Goal: Information Seeking & Learning: Learn about a topic

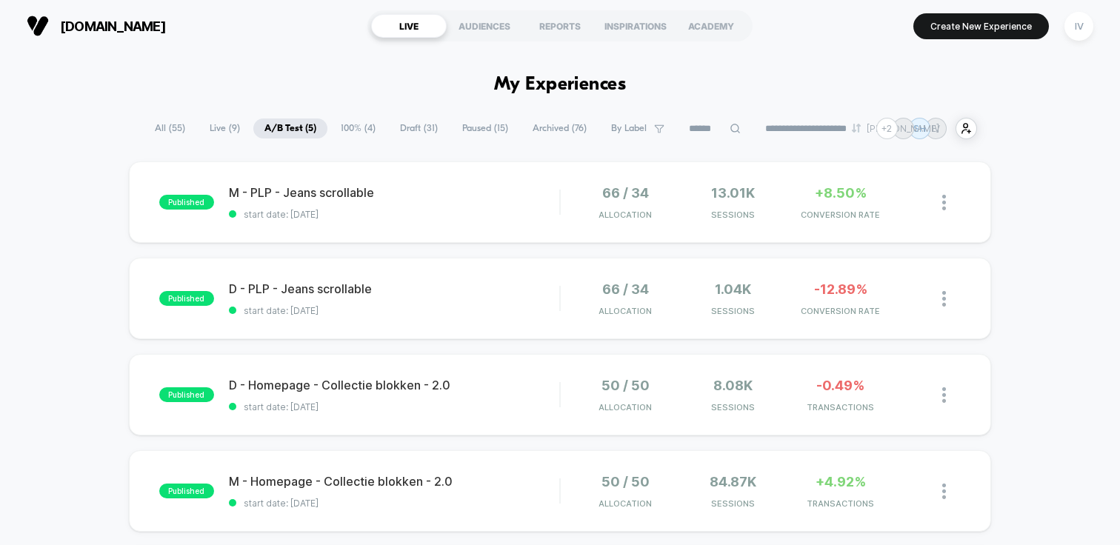
click at [473, 124] on span "Paused ( 15 )" at bounding box center [485, 129] width 68 height 20
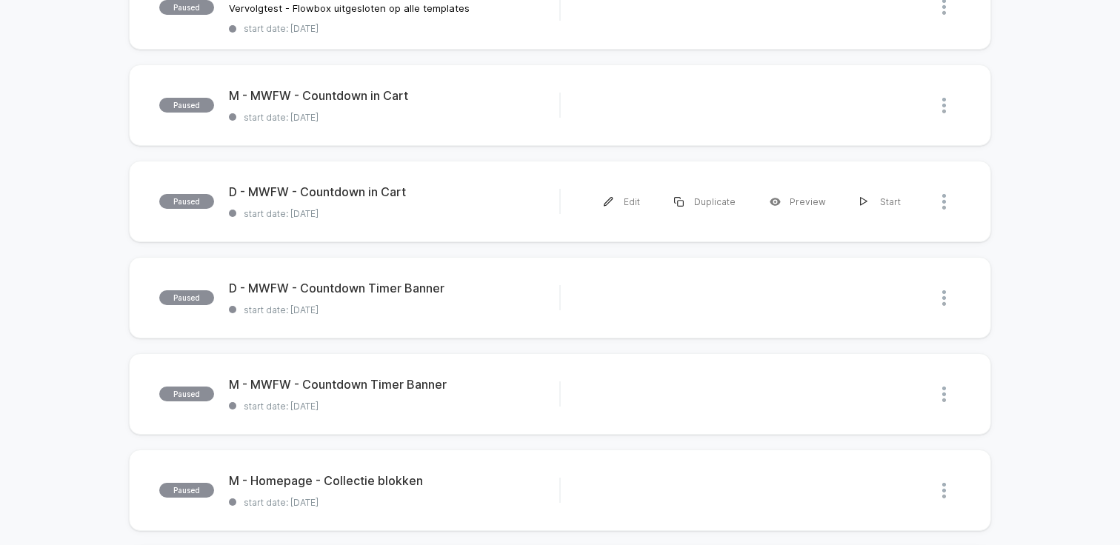
scroll to position [284, 0]
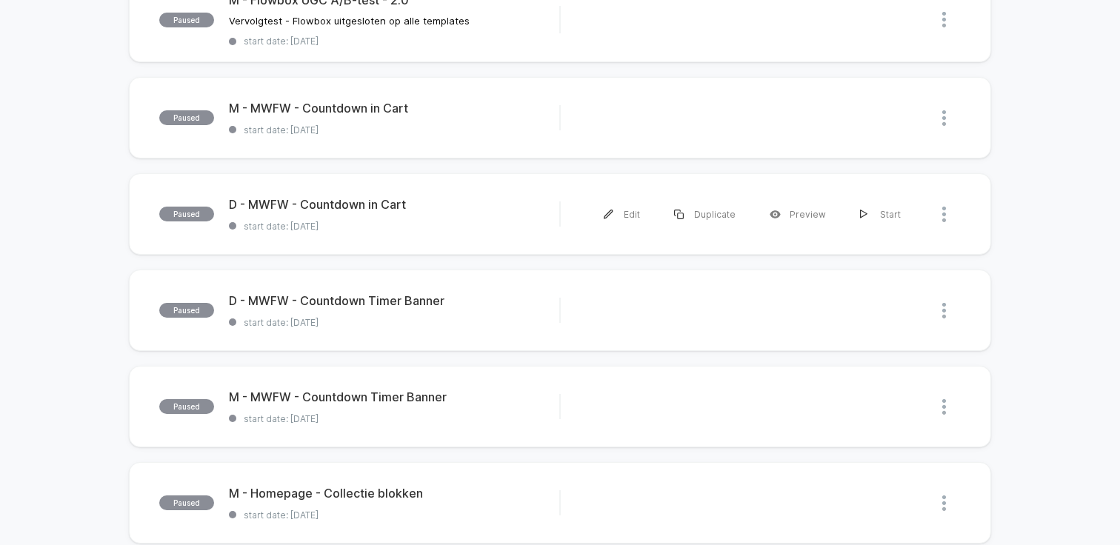
click at [449, 128] on span "start date: [DATE]" at bounding box center [394, 129] width 330 height 11
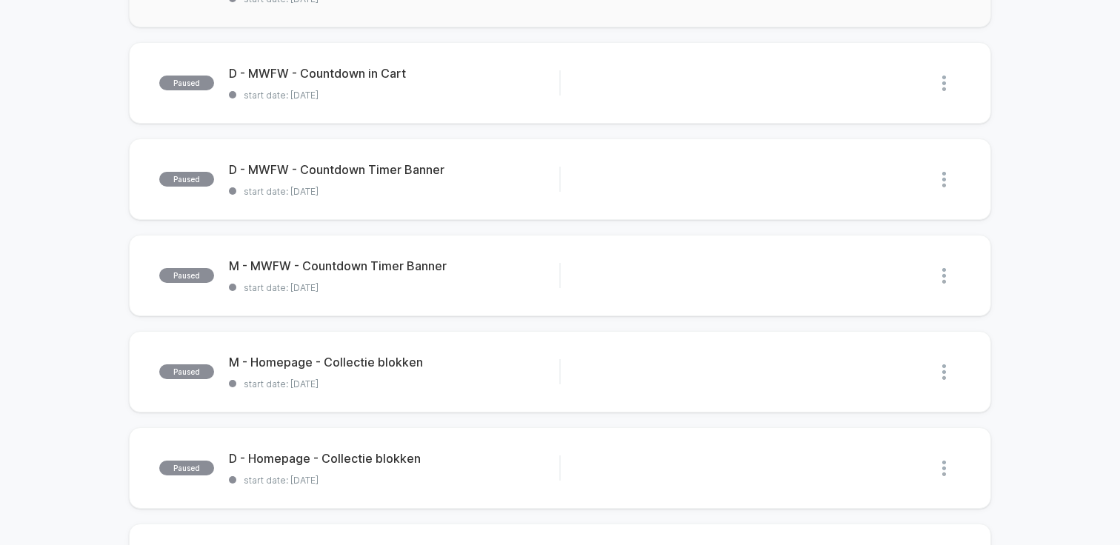
scroll to position [451, 0]
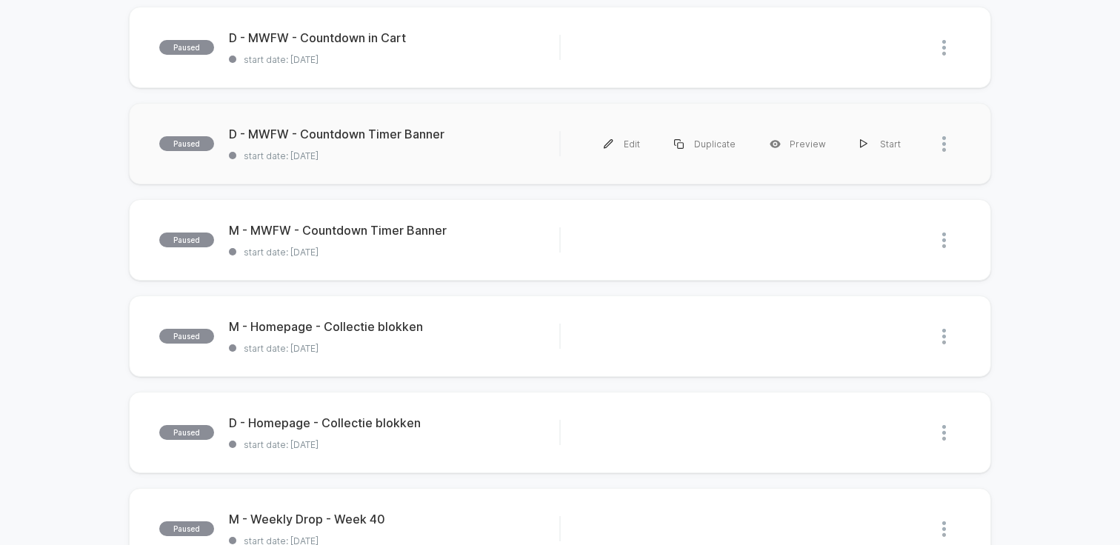
click at [417, 176] on div "paused D - MWFW - Countdown Timer Banner start date: [DATE] Edit Duplicate Prev…" at bounding box center [560, 143] width 862 height 81
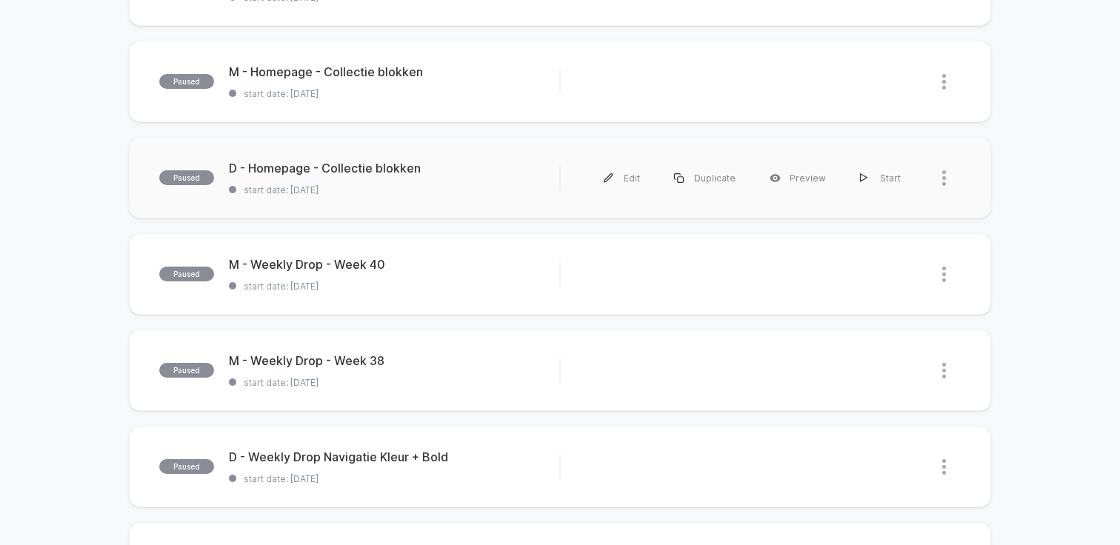
scroll to position [398, 0]
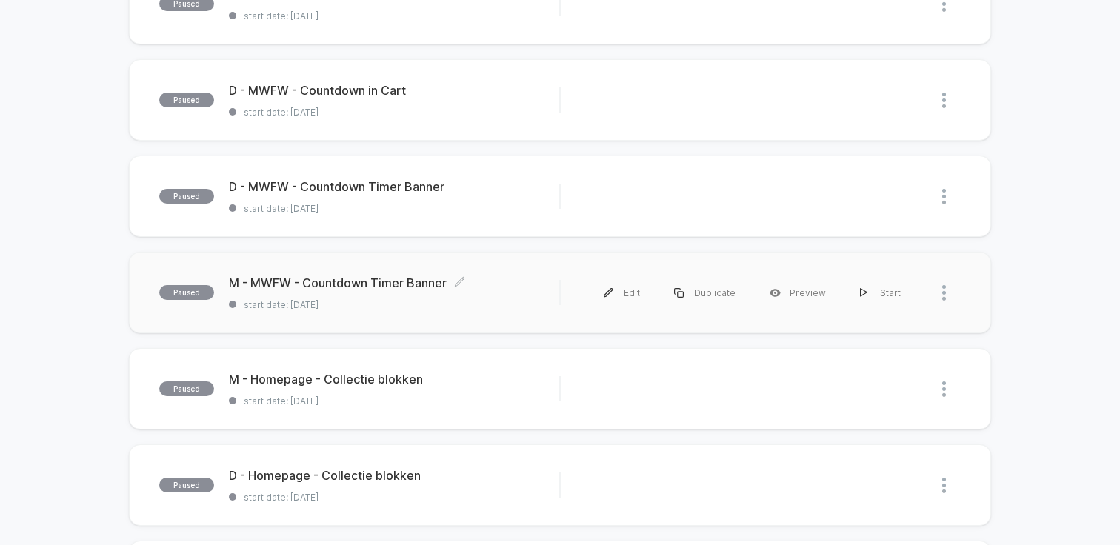
click at [418, 300] on span "start date: [DATE]" at bounding box center [394, 304] width 330 height 11
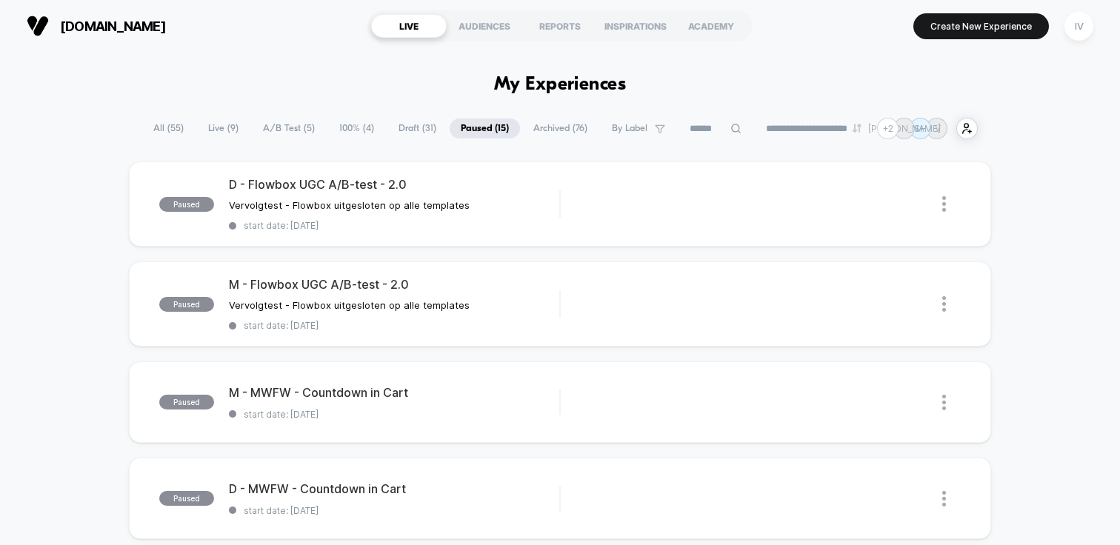
click at [531, 132] on span "Archived ( 76 )" at bounding box center [560, 129] width 76 height 20
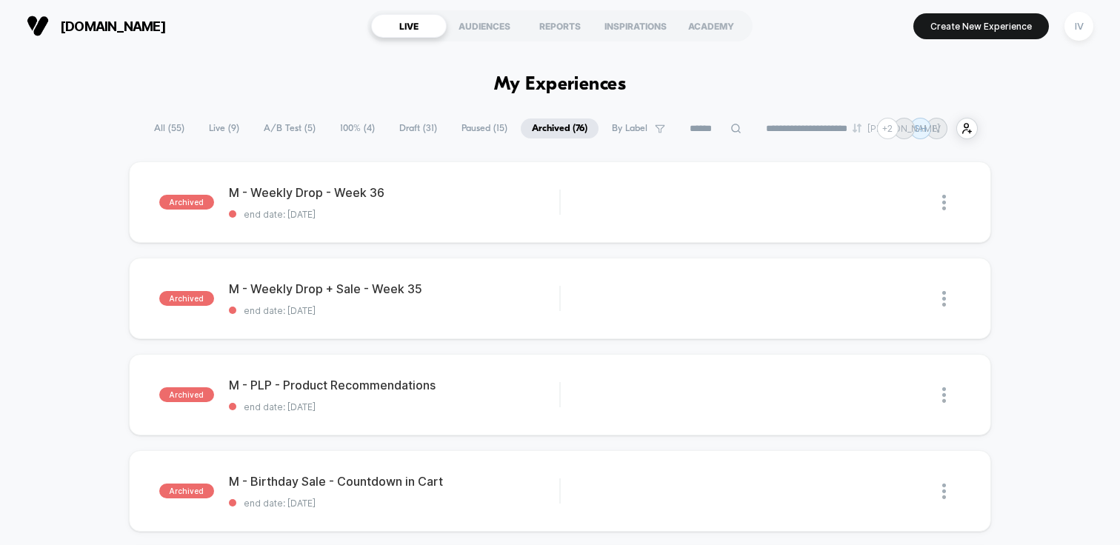
click at [407, 122] on span "Draft ( 31 )" at bounding box center [418, 129] width 60 height 20
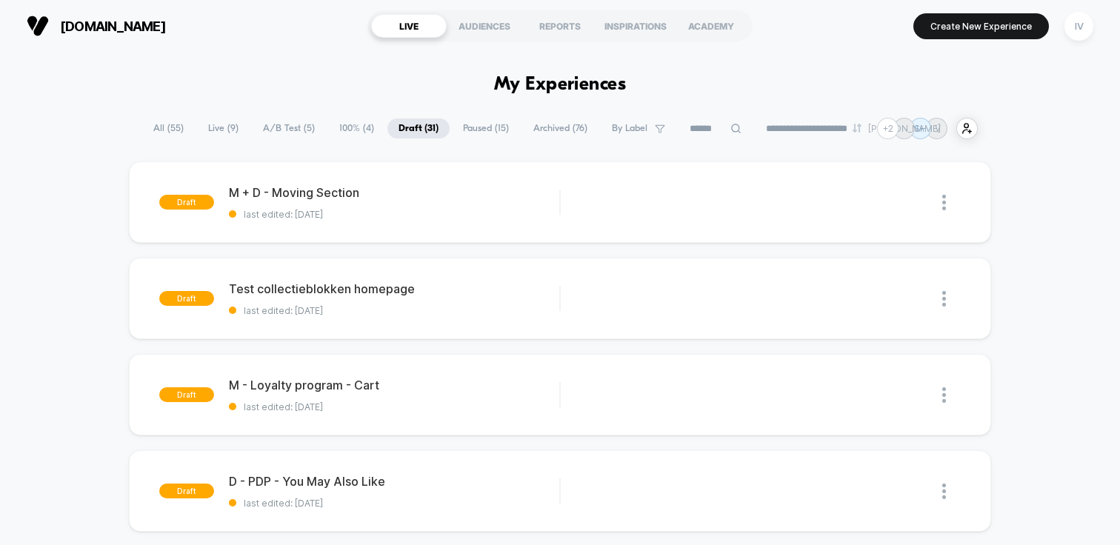
click at [478, 129] on span "Paused ( 15 )" at bounding box center [486, 129] width 68 height 20
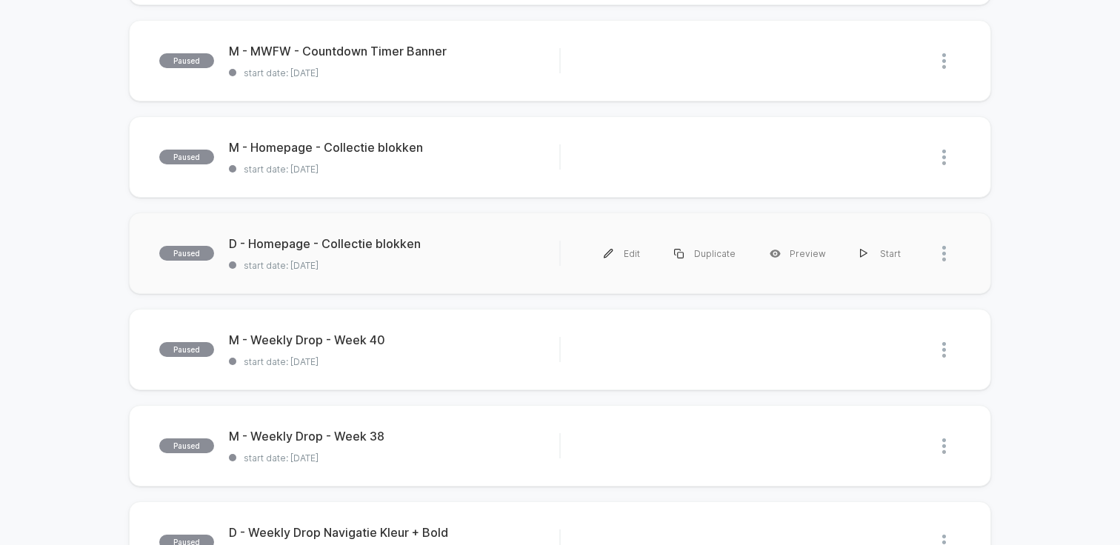
scroll to position [622, 0]
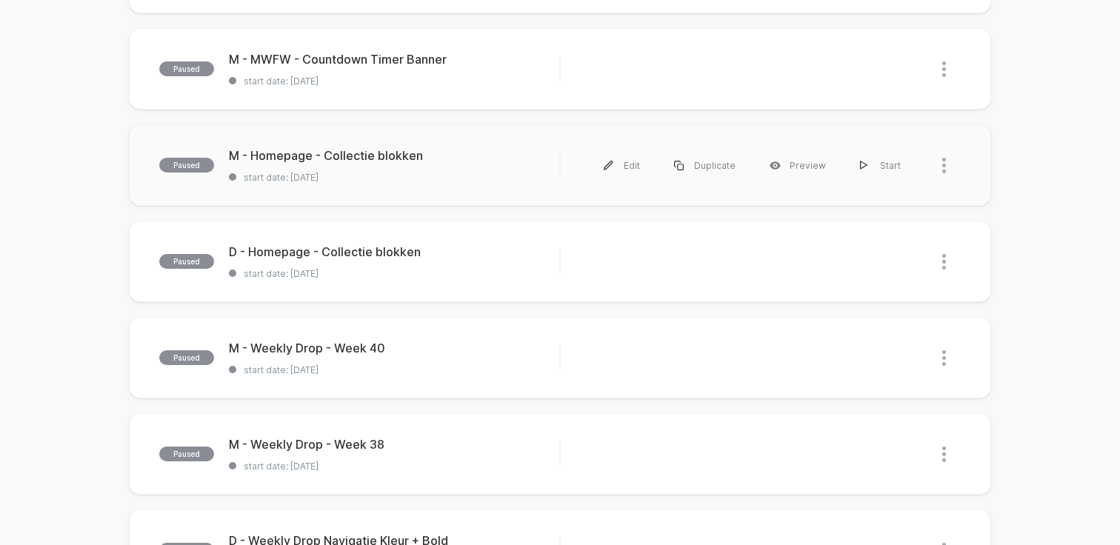
click at [456, 184] on div "paused M - Homepage - Collectie blokken start date: [DATE] Edit Duplicate Previ…" at bounding box center [560, 164] width 862 height 81
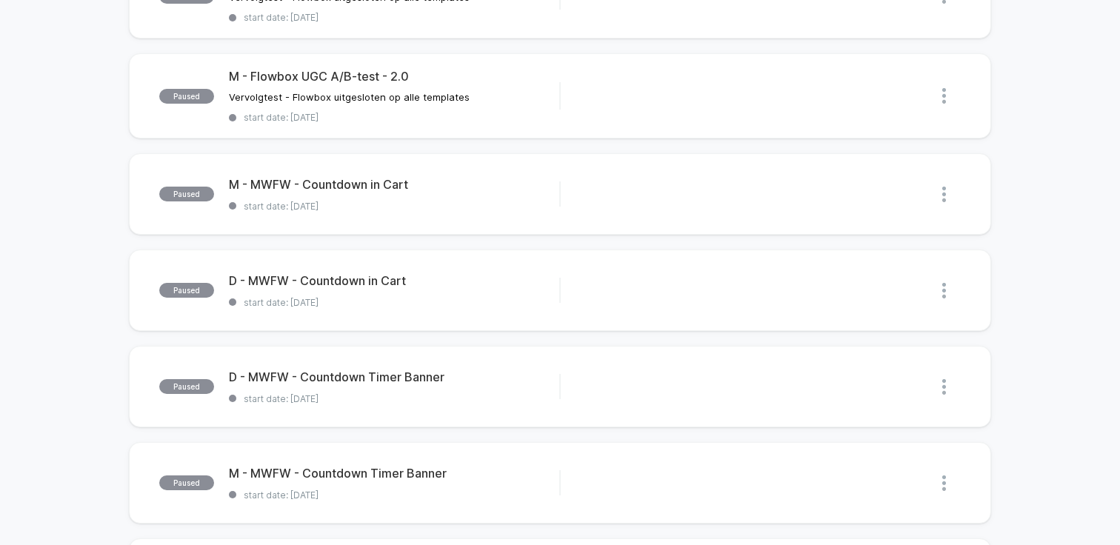
scroll to position [246, 0]
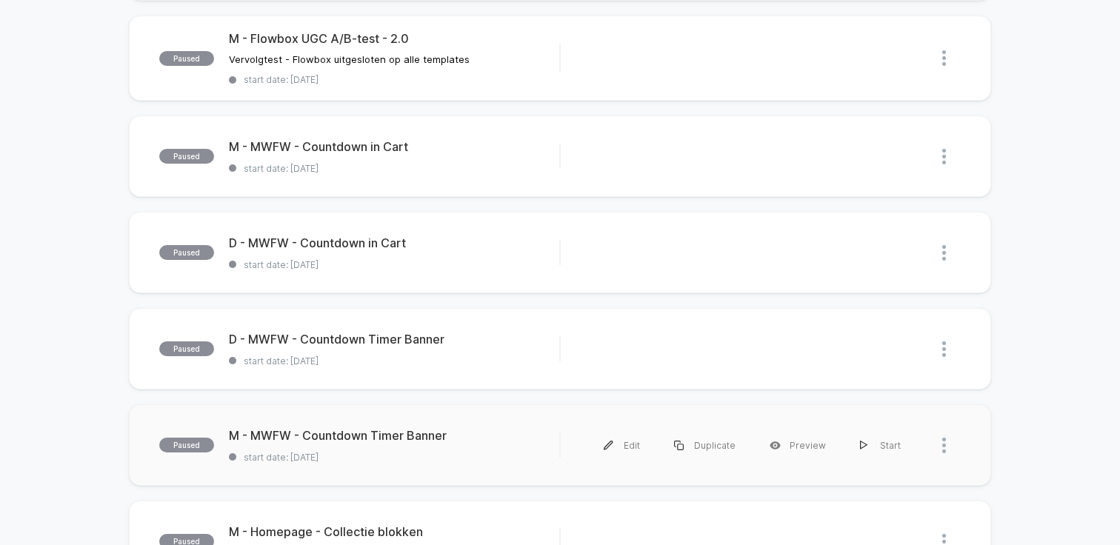
click at [457, 467] on div "paused M - MWFW - Countdown Timer Banner start date: [DATE] Edit Duplicate Prev…" at bounding box center [560, 444] width 862 height 81
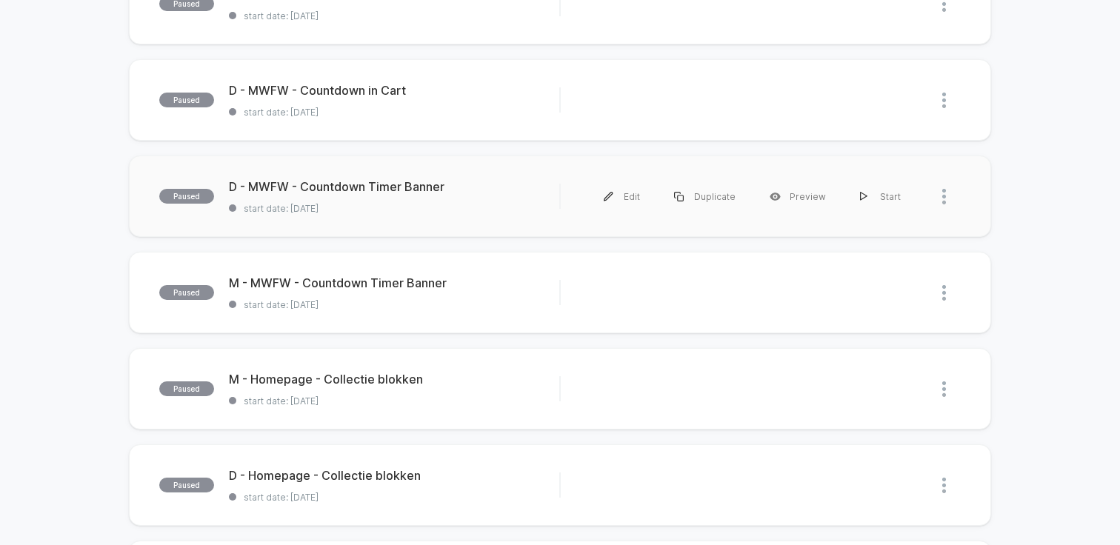
scroll to position [317, 0]
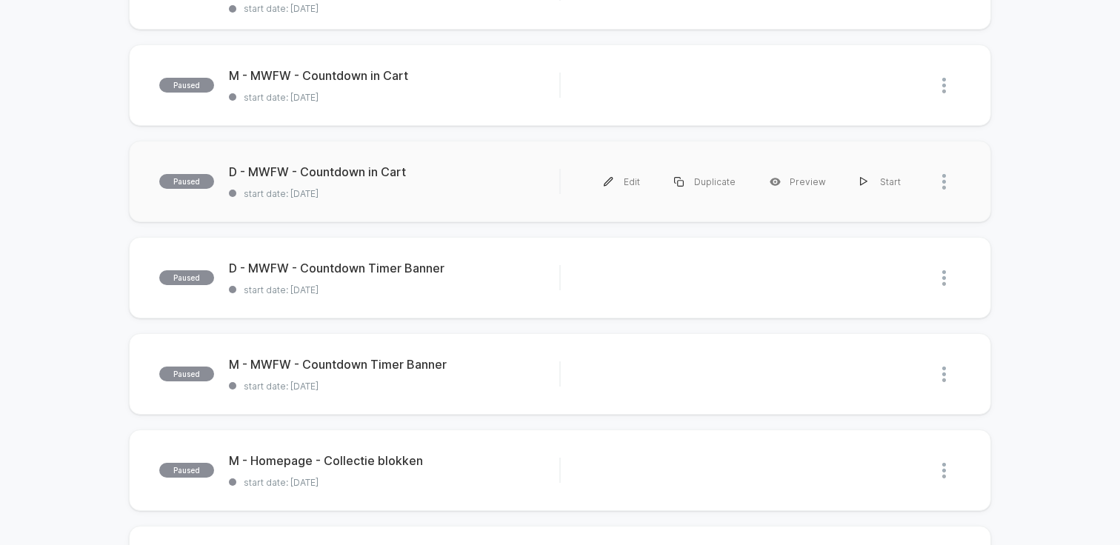
click at [375, 206] on div "paused D - MWFW - Countdown in Cart start date: [DATE] Edit Duplicate Preview S…" at bounding box center [560, 181] width 862 height 81
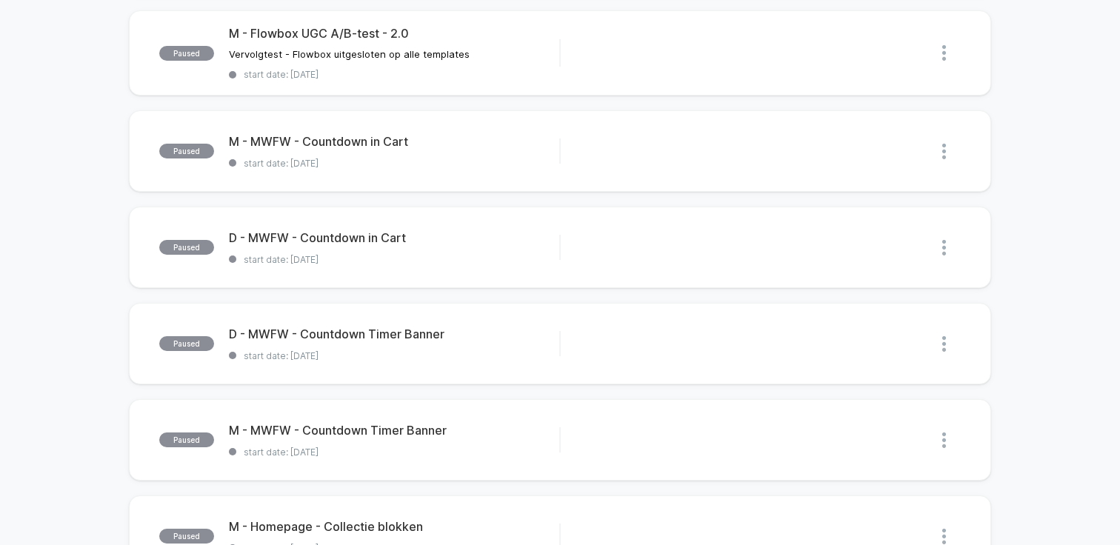
scroll to position [253, 0]
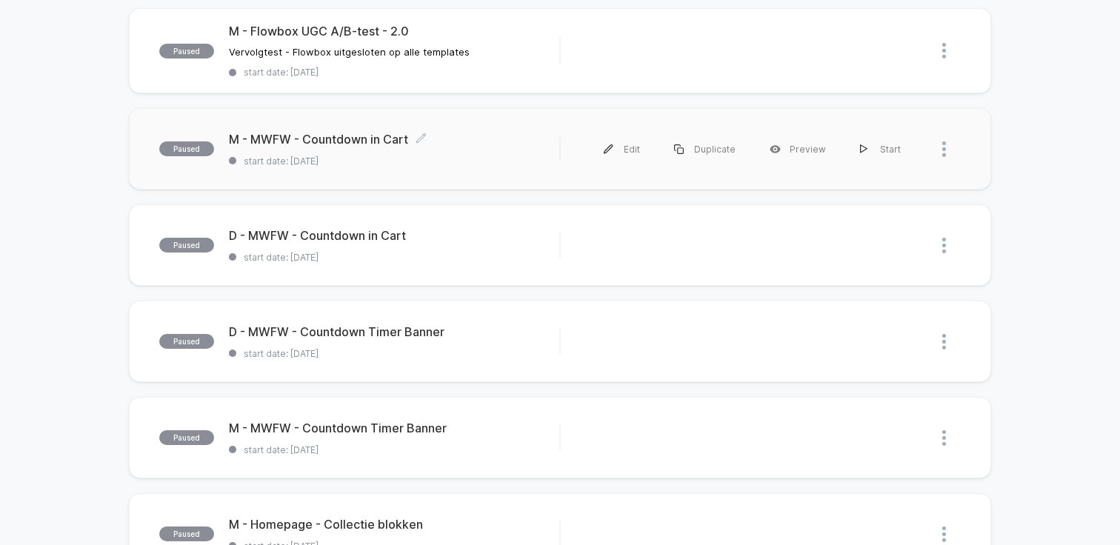
click at [416, 170] on div "paused M - MWFW - Countdown in Cart Click to edit experience details Click to e…" at bounding box center [560, 148] width 862 height 81
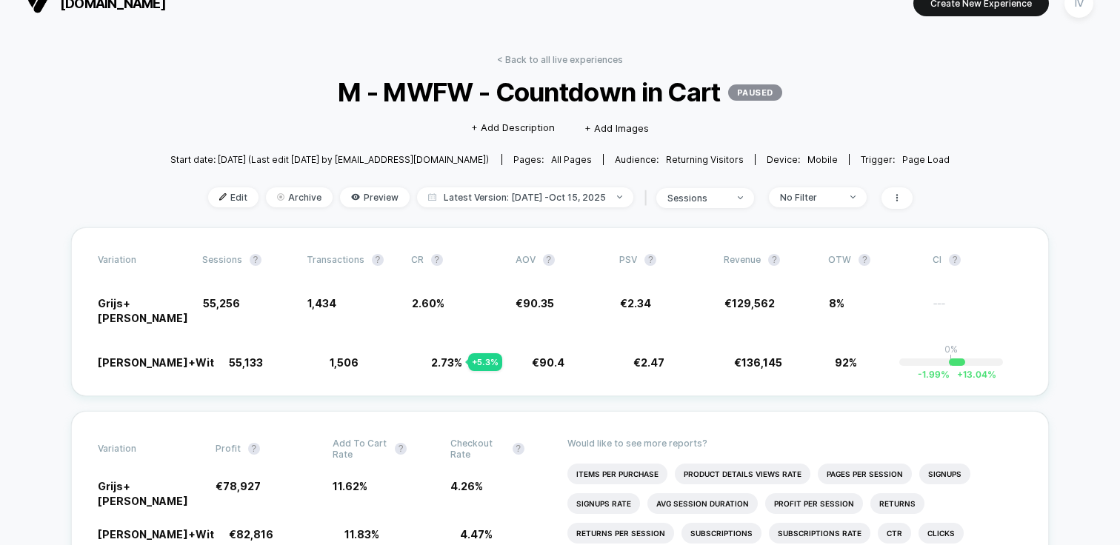
scroll to position [25, 0]
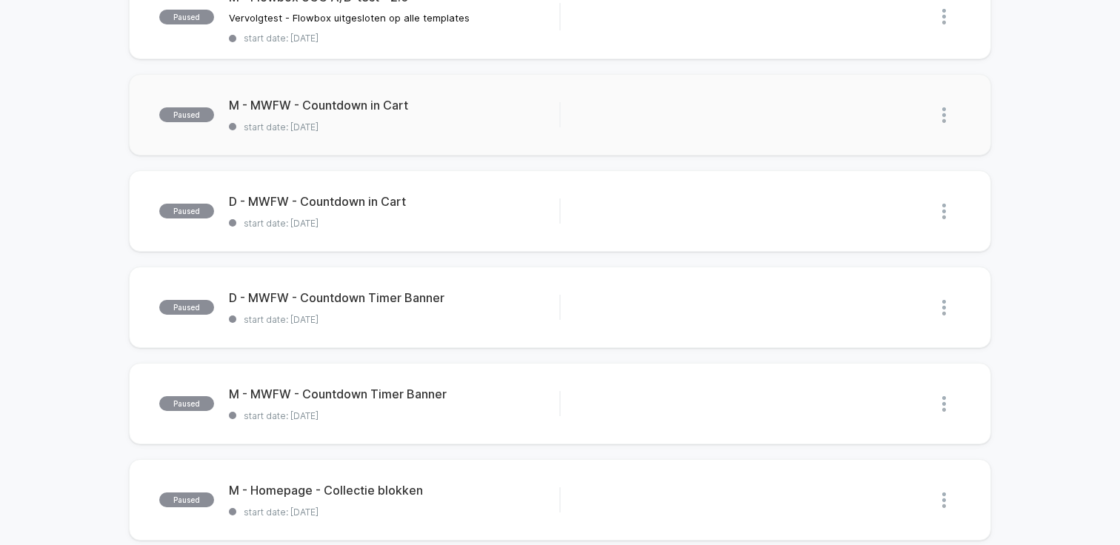
scroll to position [210, 0]
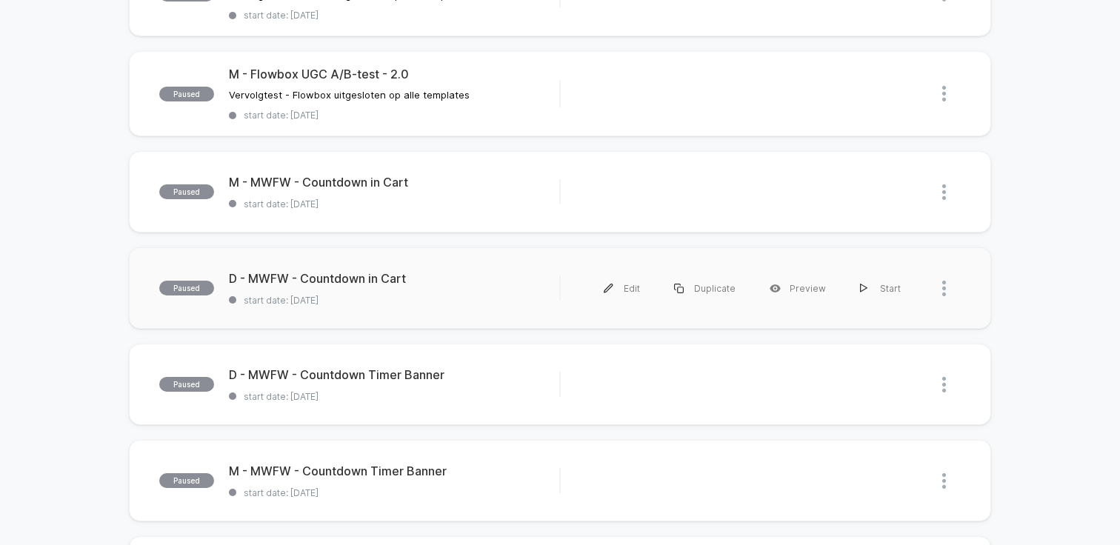
click at [396, 304] on div "paused D - MWFW - Countdown in Cart start date: [DATE] Edit Duplicate Preview S…" at bounding box center [560, 287] width 862 height 81
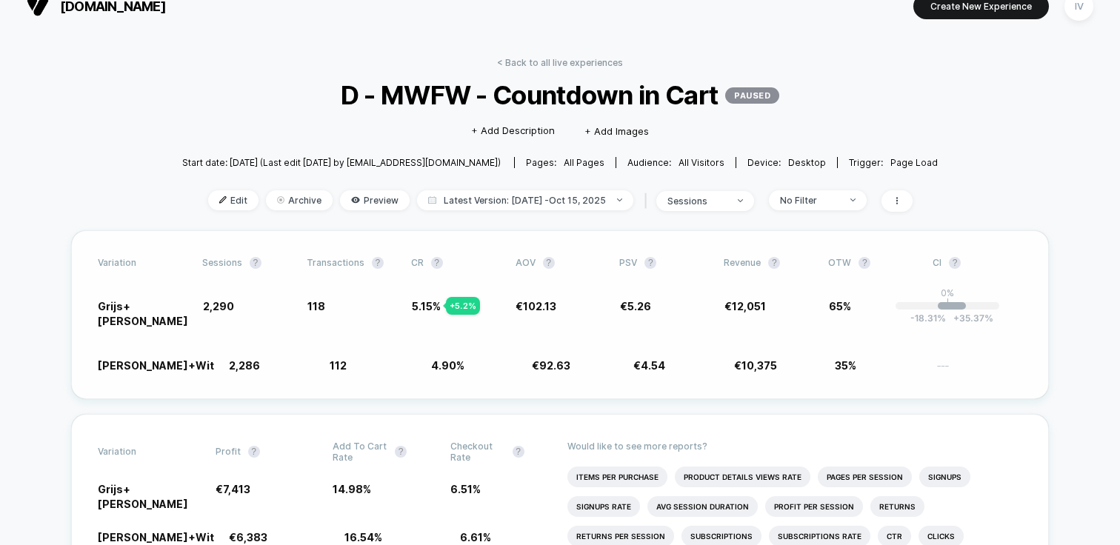
scroll to position [24, 0]
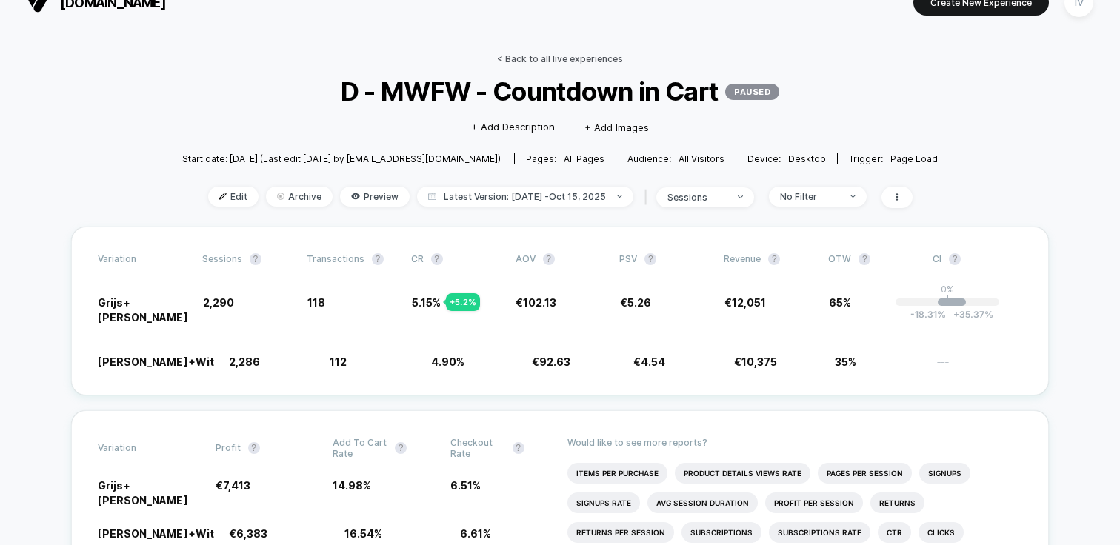
click at [590, 56] on link "< Back to all live experiences" at bounding box center [560, 58] width 126 height 11
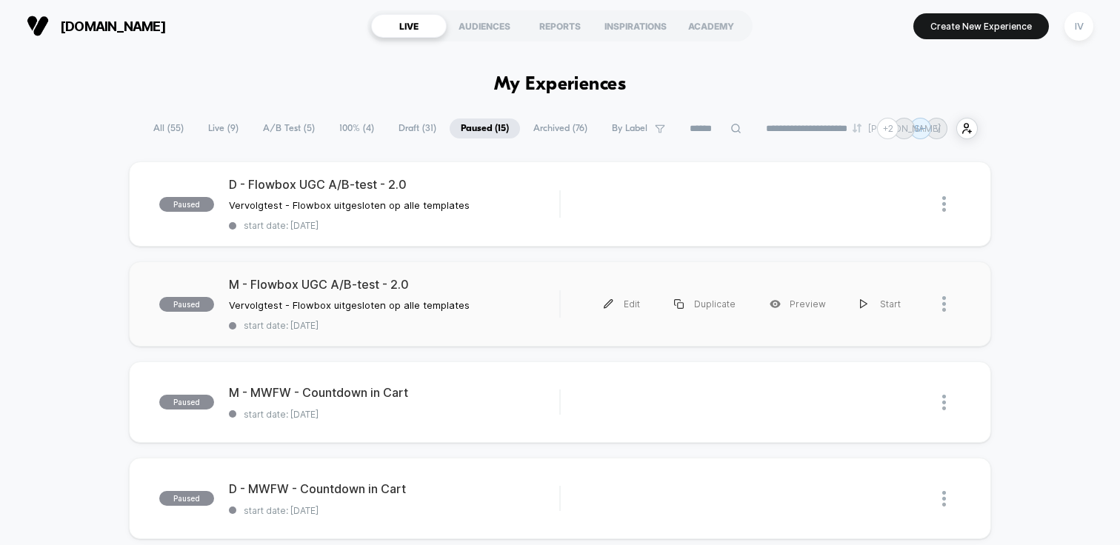
click at [361, 267] on div "paused M - Flowbox UGC A/B-test - 2.0 Vervolgtest - Flowbox uitgesloten op alle…" at bounding box center [560, 303] width 862 height 85
click at [384, 194] on div "D - Flowbox UGC A/B-test - 2.0 Vervolgtest - Flowbox uitgesloten op alle templa…" at bounding box center [394, 204] width 330 height 54
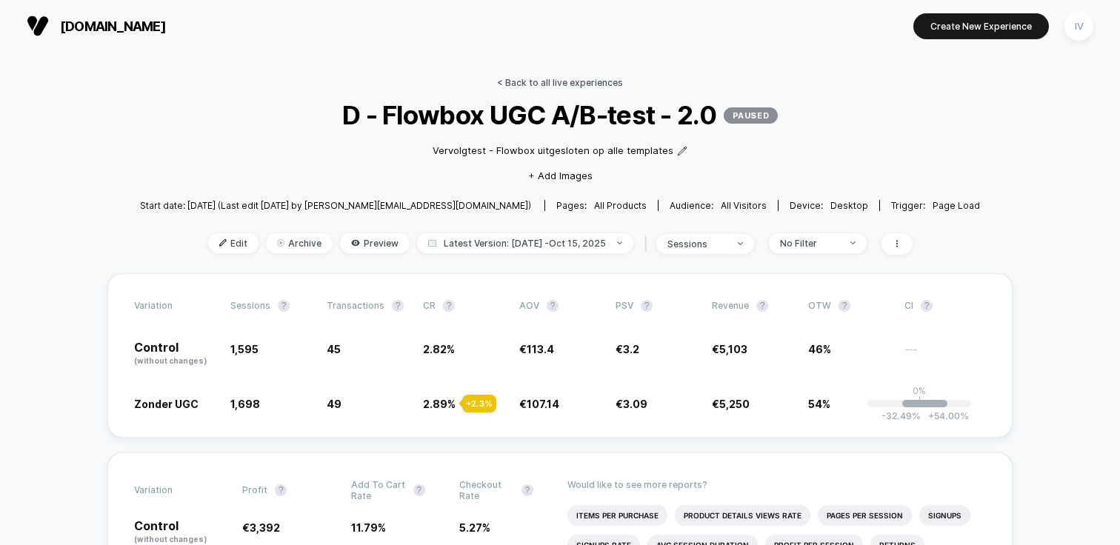
click at [556, 86] on link "< Back to all live experiences" at bounding box center [560, 82] width 126 height 11
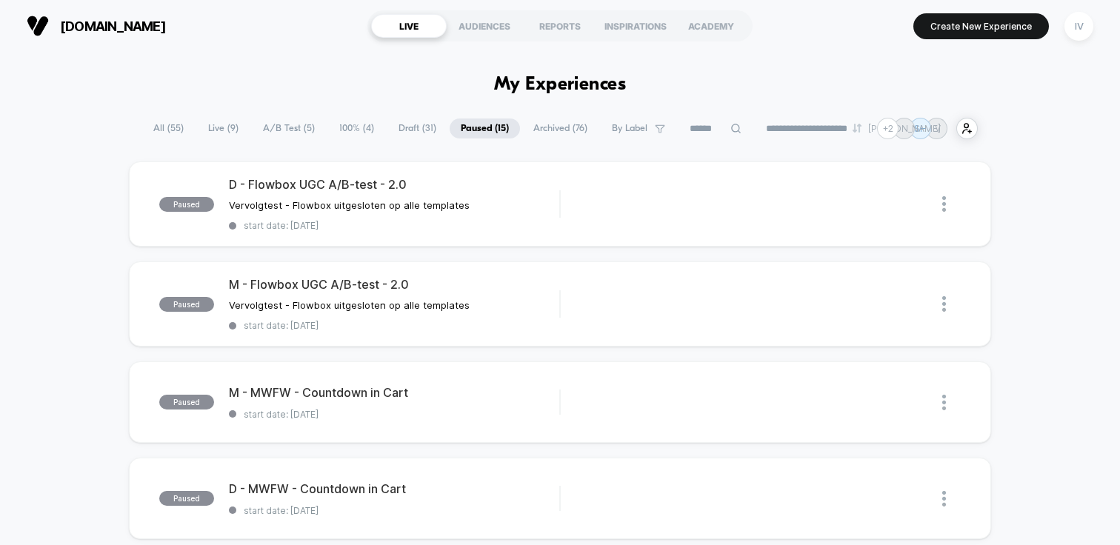
click at [358, 121] on span "100% ( 4 )" at bounding box center [356, 129] width 57 height 20
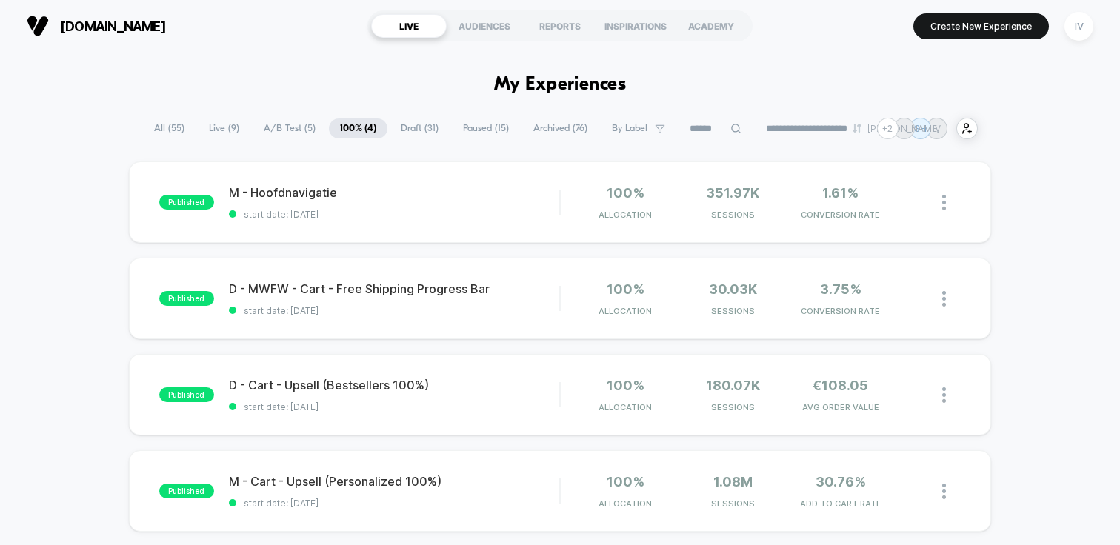
click at [287, 128] on span "A/B Test ( 5 )" at bounding box center [290, 129] width 74 height 20
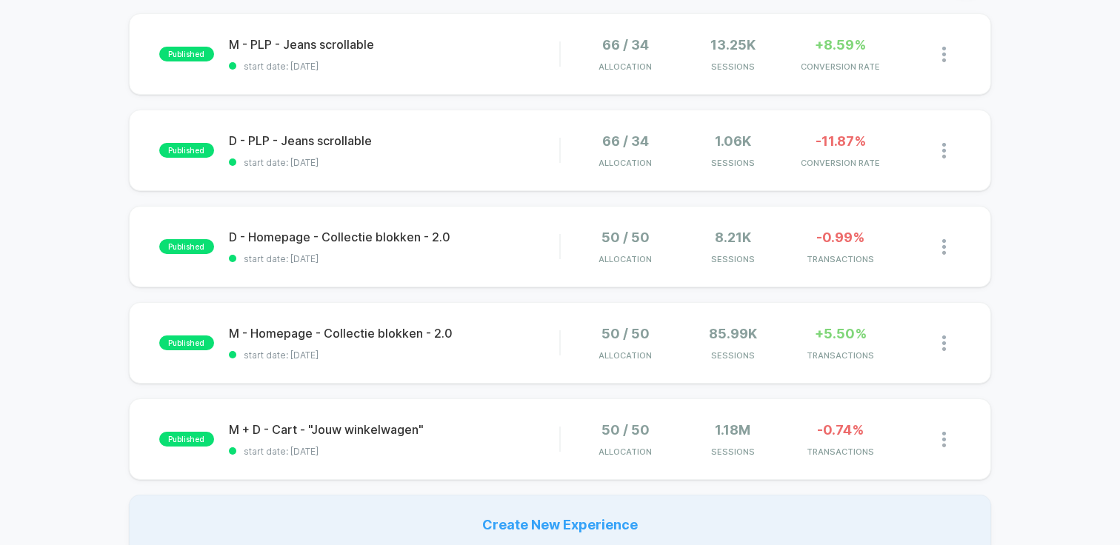
scroll to position [150, 0]
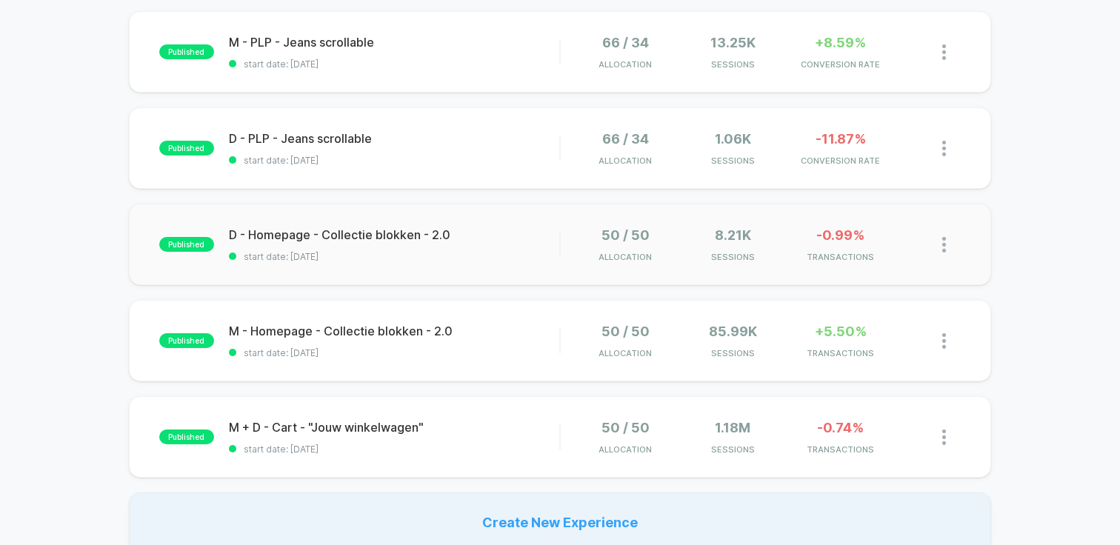
click at [426, 262] on div "published D - Homepage - Collectie blokken - 2.0 start date: [DATE] 50 / 50 All…" at bounding box center [560, 244] width 862 height 81
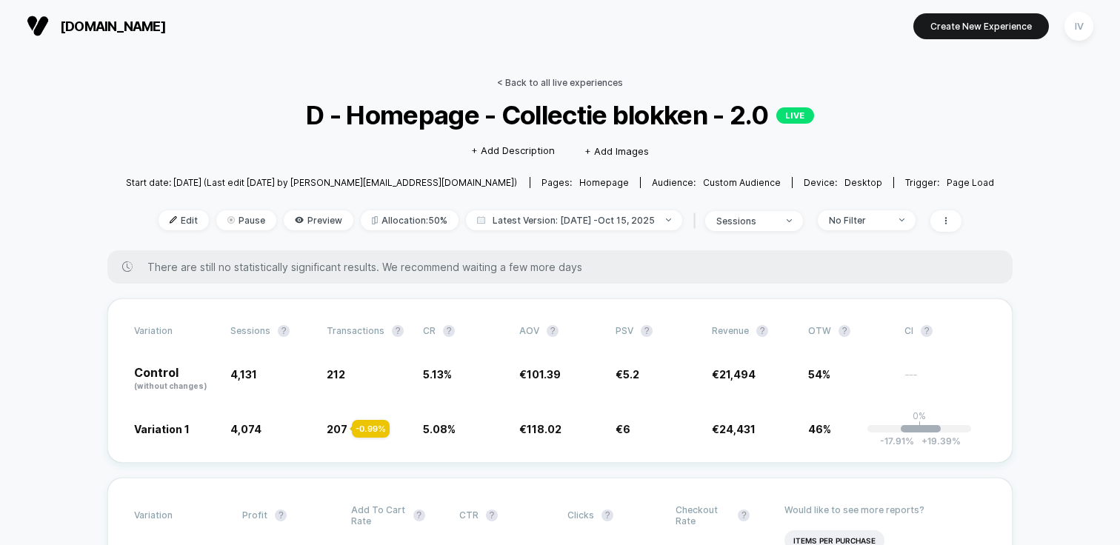
click at [543, 83] on link "< Back to all live experiences" at bounding box center [560, 82] width 126 height 11
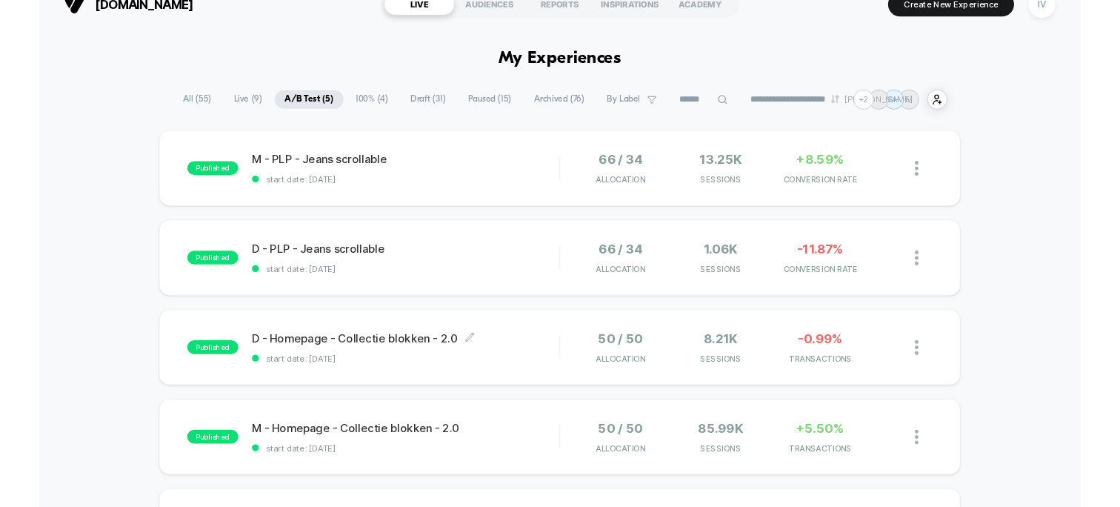
scroll to position [7, 0]
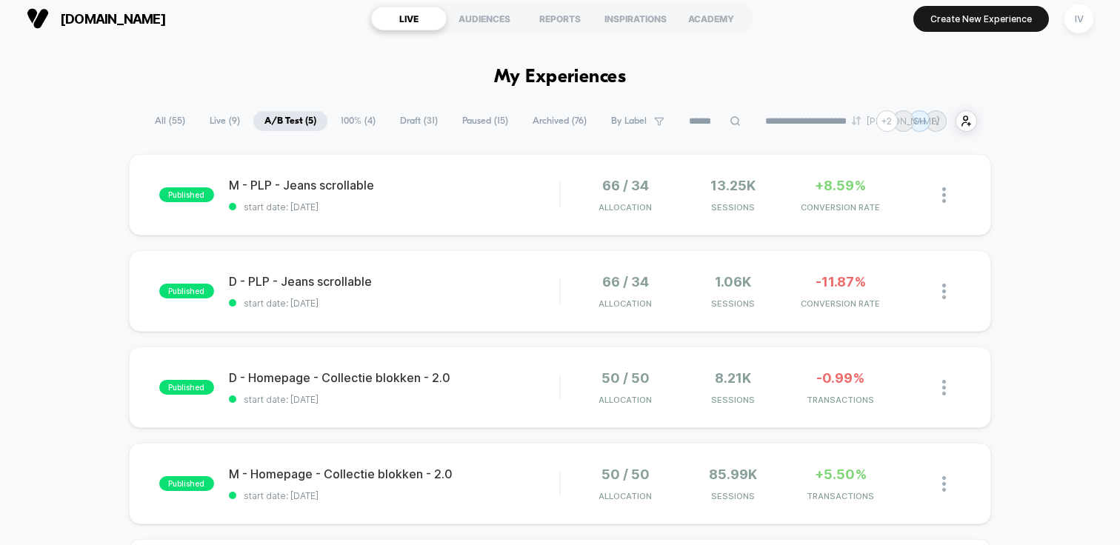
click at [470, 118] on span "Paused ( 15 )" at bounding box center [485, 121] width 68 height 20
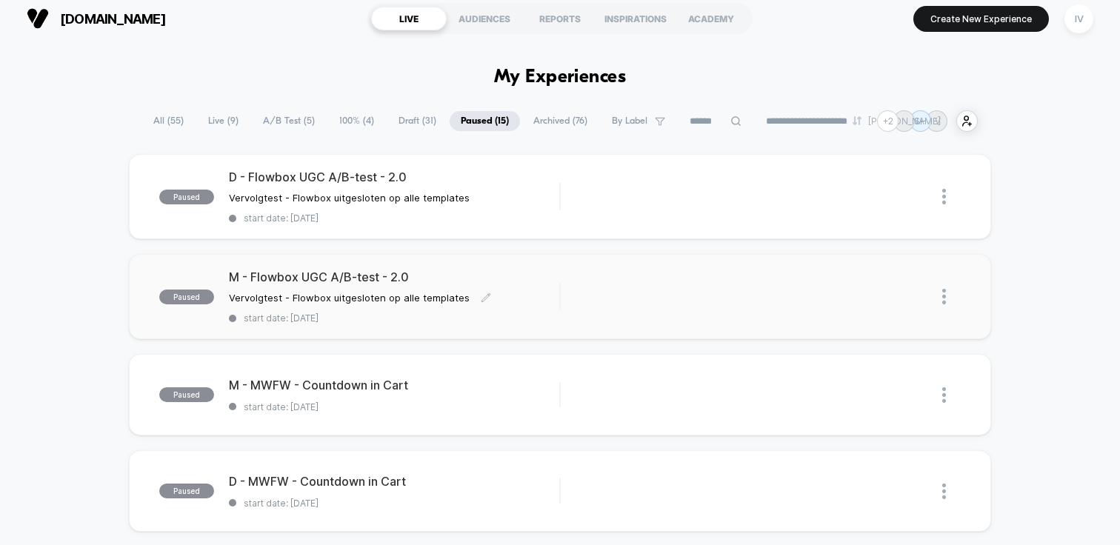
click at [401, 275] on span "M - Flowbox UGC A/B-test - 2.0" at bounding box center [394, 277] width 330 height 15
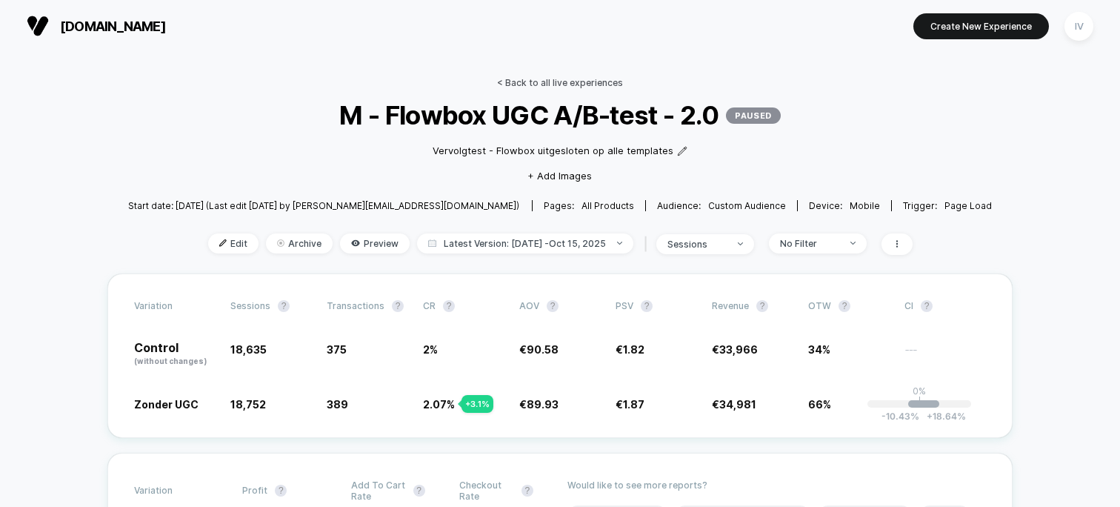
click at [587, 83] on link "< Back to all live experiences" at bounding box center [560, 82] width 126 height 11
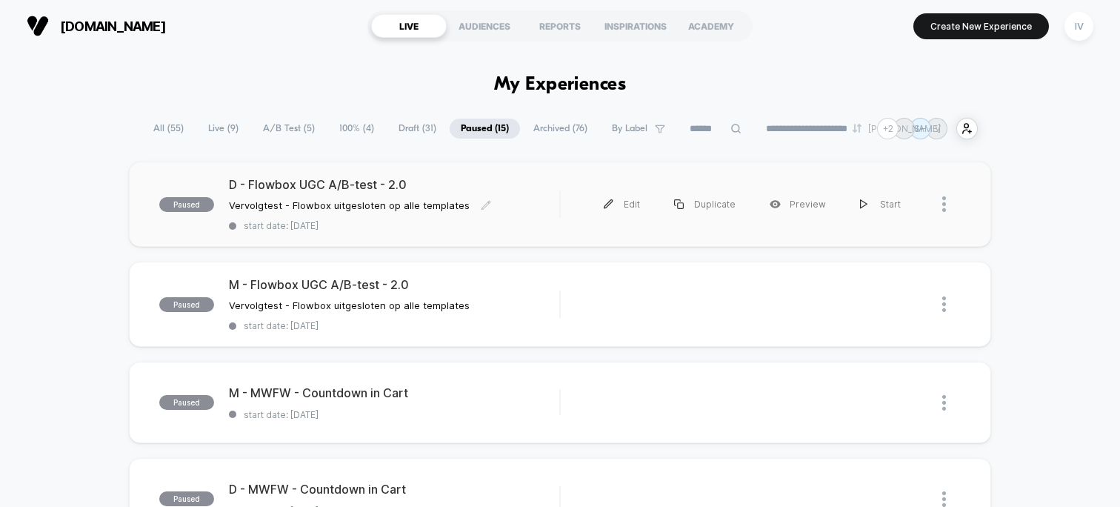
click at [413, 222] on span "start date: [DATE]" at bounding box center [394, 225] width 330 height 11
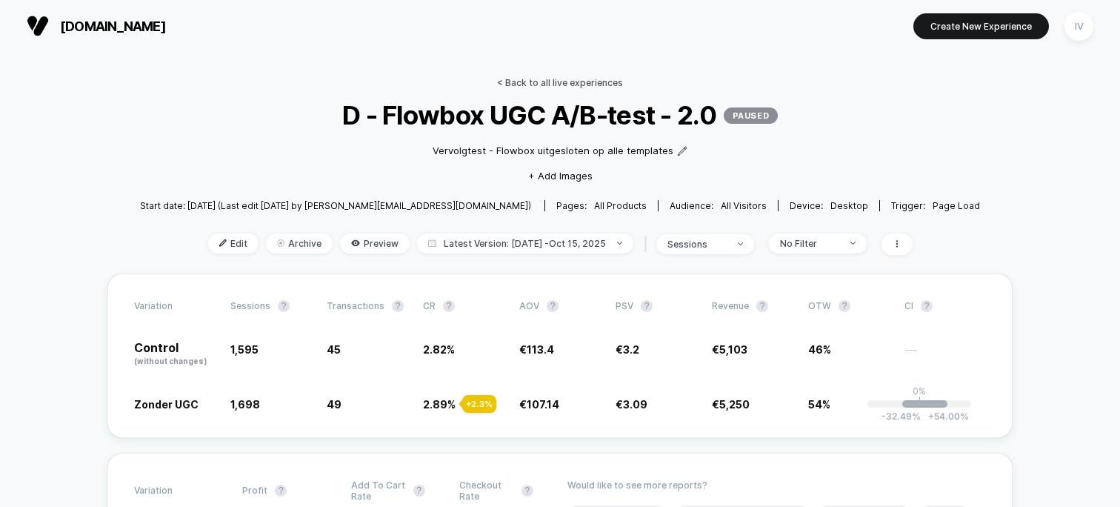
click at [564, 80] on link "< Back to all live experiences" at bounding box center [560, 82] width 126 height 11
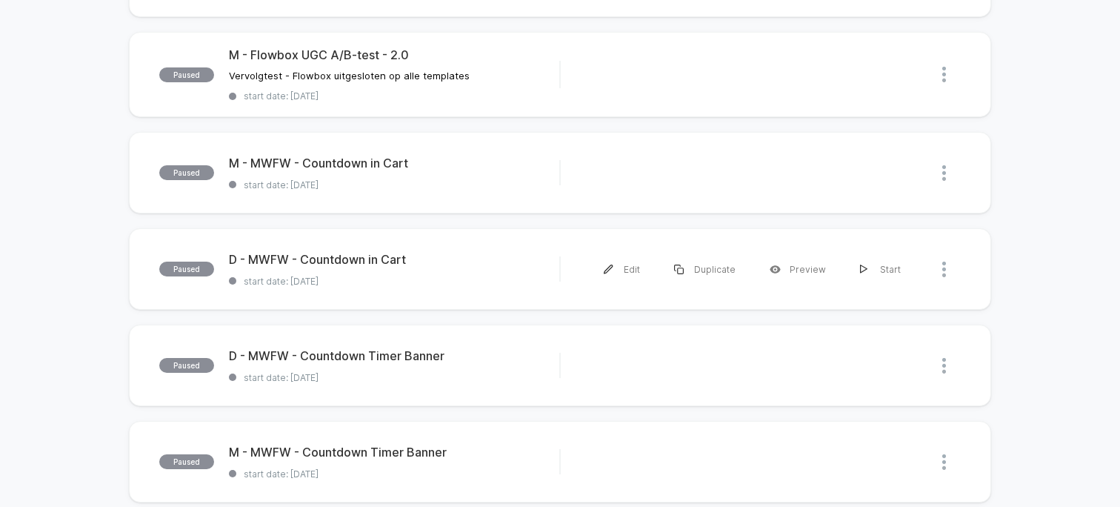
scroll to position [273, 0]
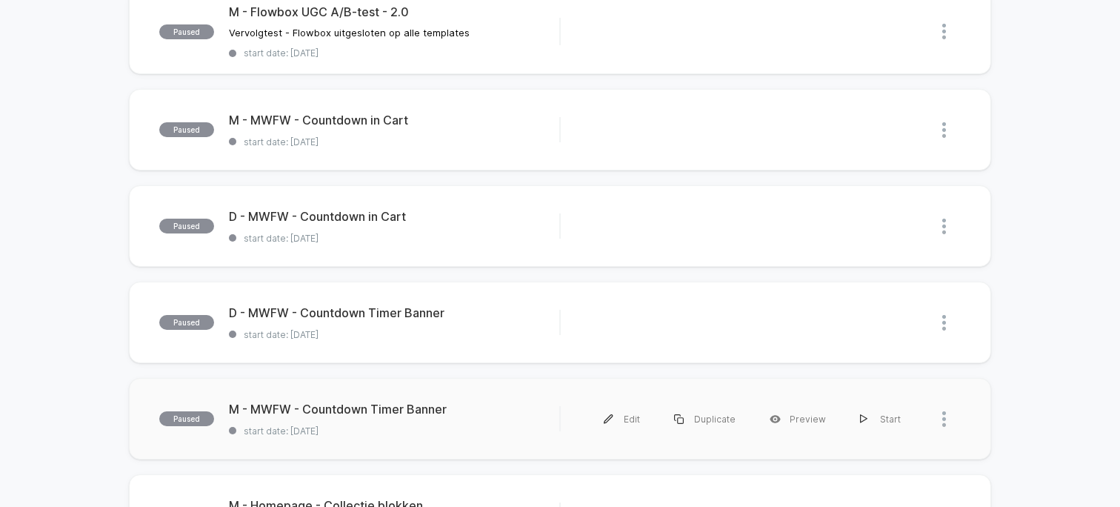
click at [411, 436] on div "paused M - MWFW - Countdown Timer Banner start date: [DATE] Edit Duplicate Prev…" at bounding box center [560, 418] width 862 height 81
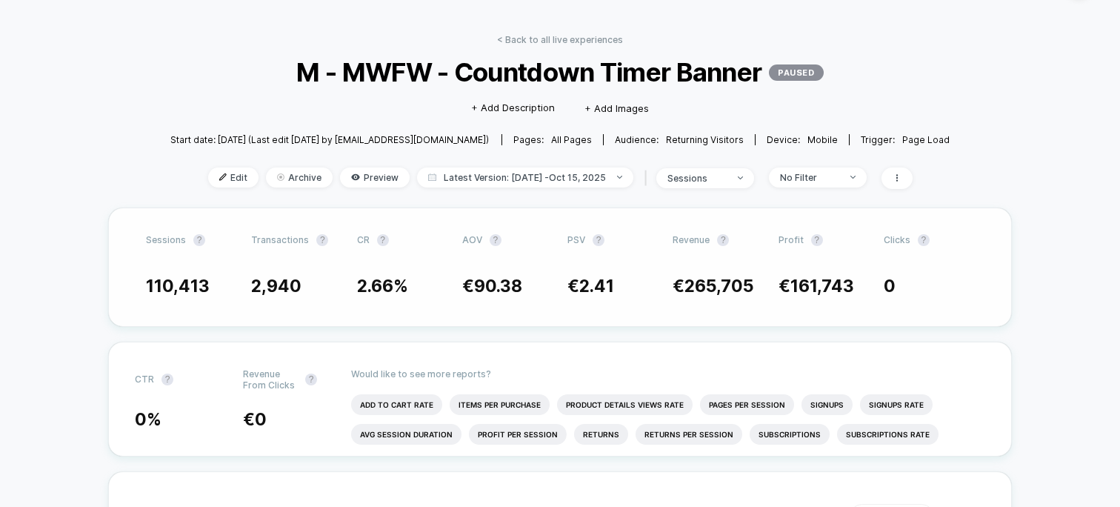
scroll to position [39, 0]
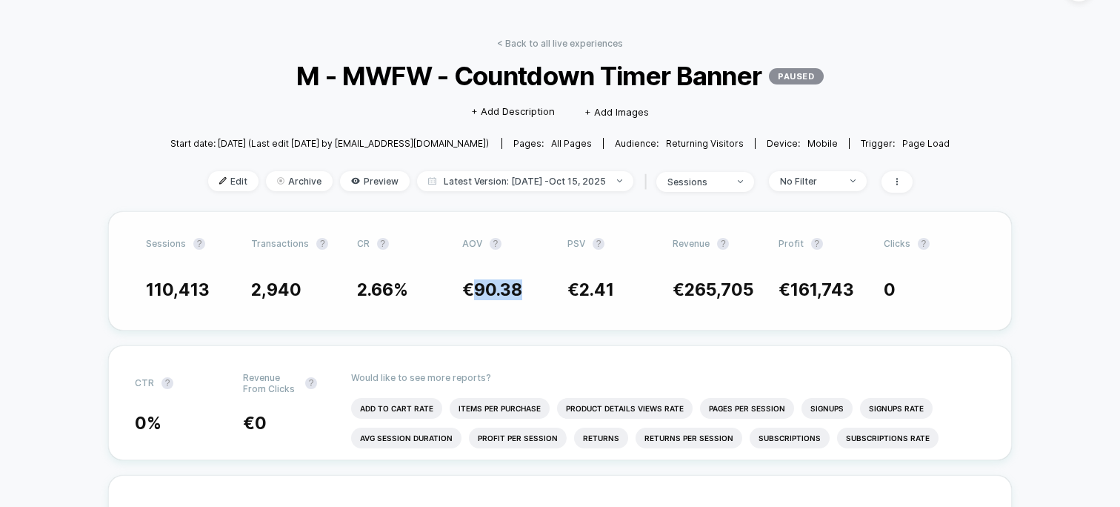
drag, startPoint x: 528, startPoint y: 289, endPoint x: 469, endPoint y: 287, distance: 59.3
click at [469, 287] on span "€ 90.38" at bounding box center [507, 289] width 90 height 21
click at [536, 284] on span "€ 90.38" at bounding box center [507, 289] width 90 height 21
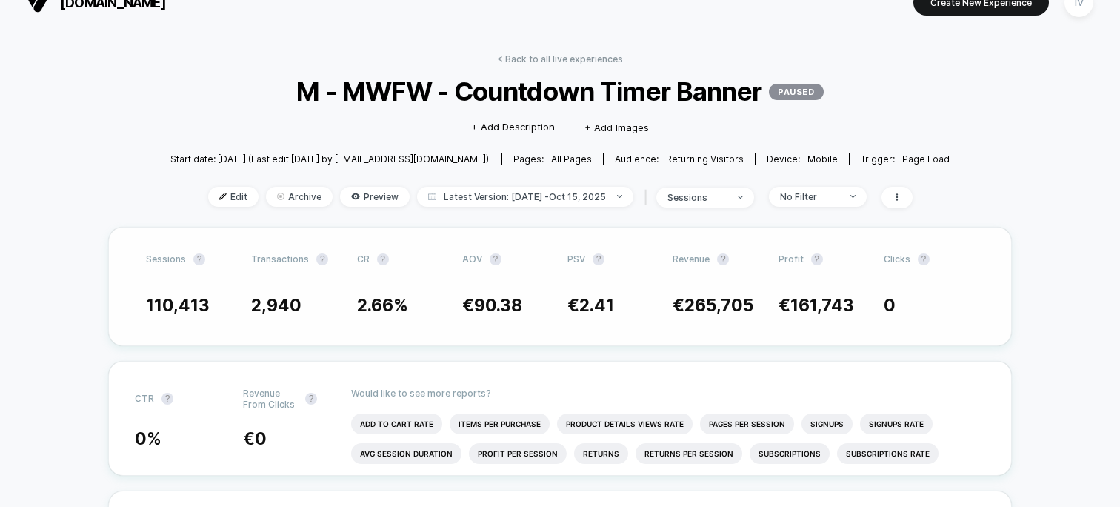
scroll to position [14, 0]
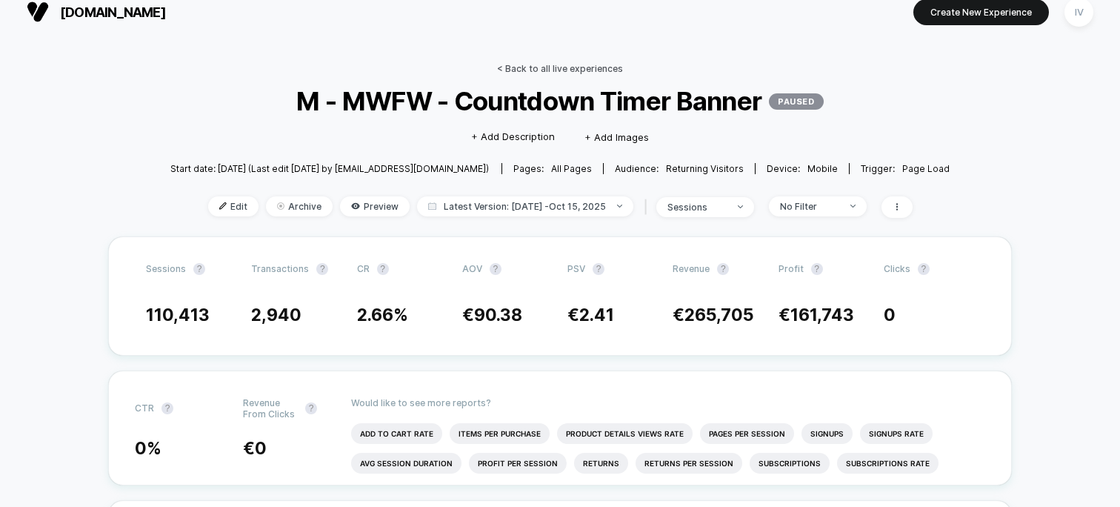
click at [557, 70] on link "< Back to all live experiences" at bounding box center [560, 68] width 126 height 11
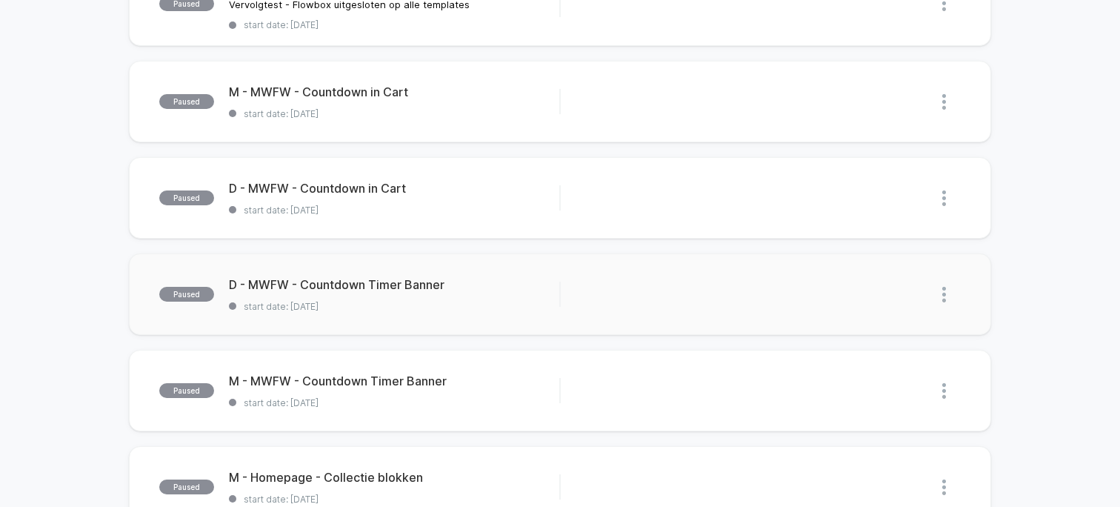
scroll to position [308, 0]
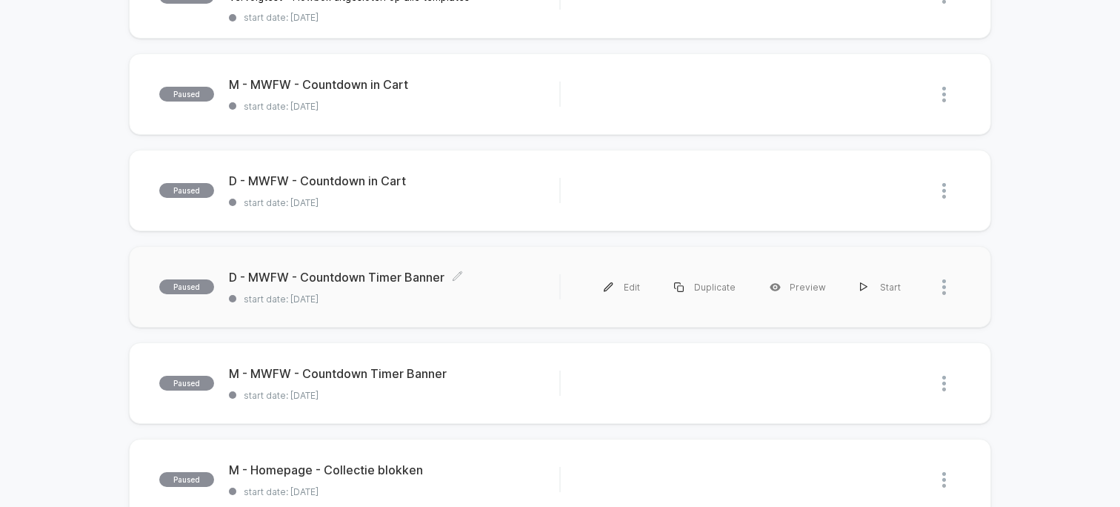
click at [392, 281] on span "D - MWFW - Countdown Timer Banner Click to edit experience details" at bounding box center [394, 277] width 330 height 15
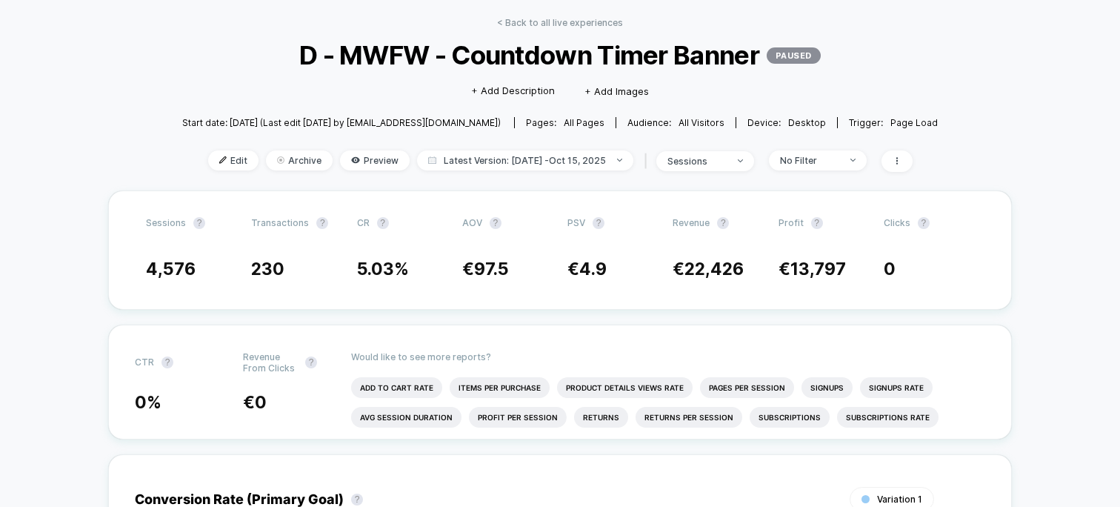
scroll to position [21, 0]
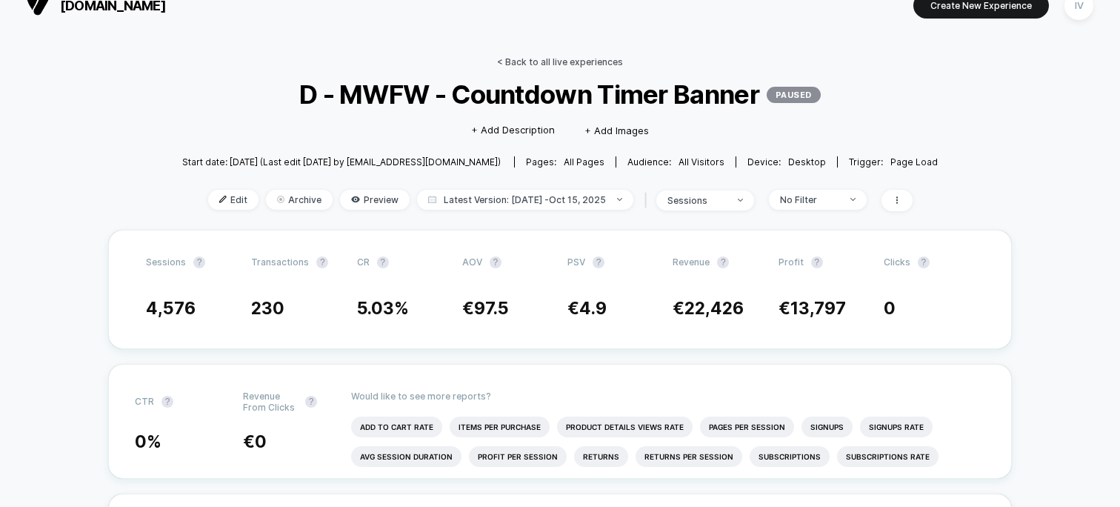
click at [564, 61] on link "< Back to all live experiences" at bounding box center [560, 61] width 126 height 11
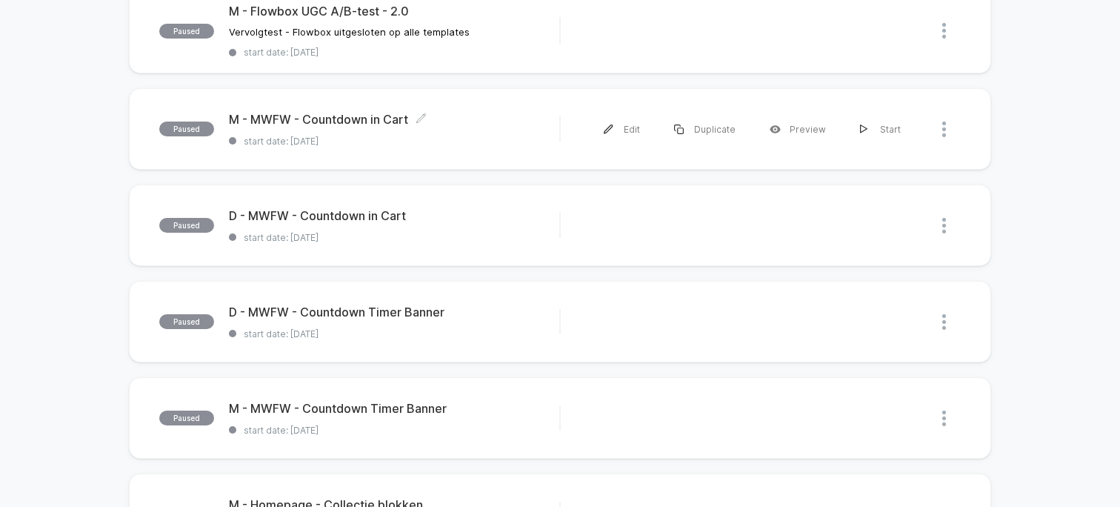
scroll to position [263, 0]
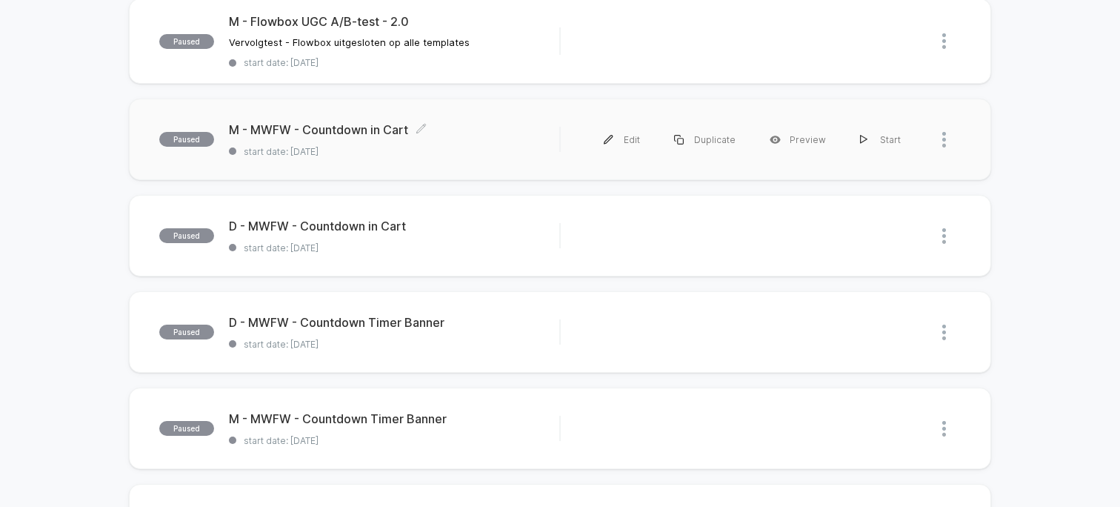
click at [373, 153] on span "start date: [DATE]" at bounding box center [394, 151] width 330 height 11
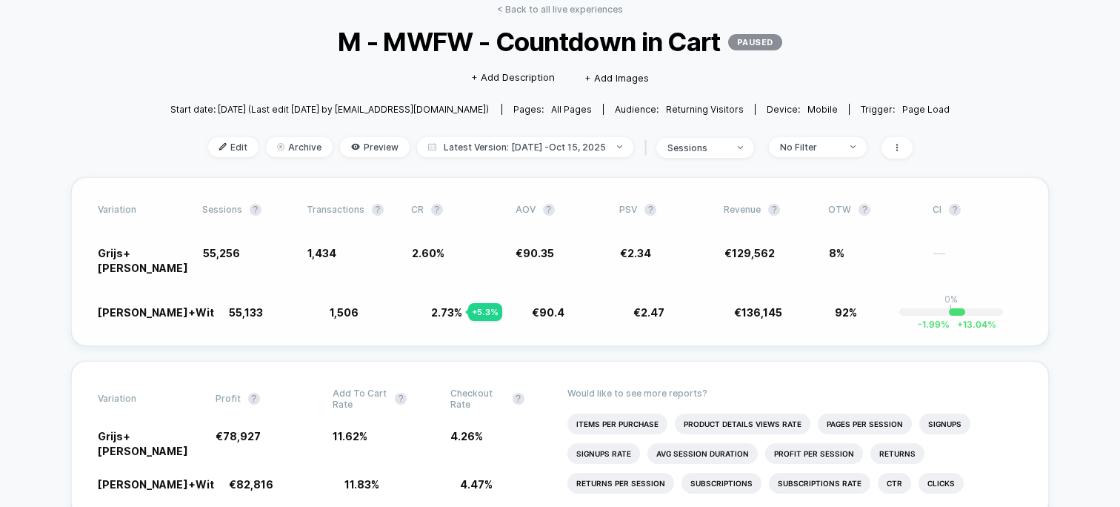
scroll to position [67, 0]
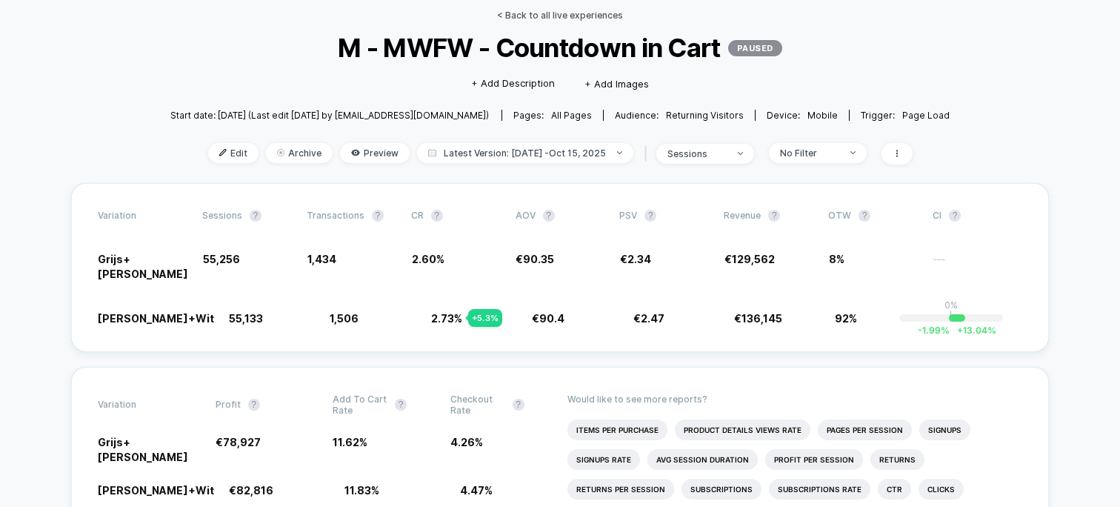
click at [552, 16] on link "< Back to all live experiences" at bounding box center [560, 15] width 126 height 11
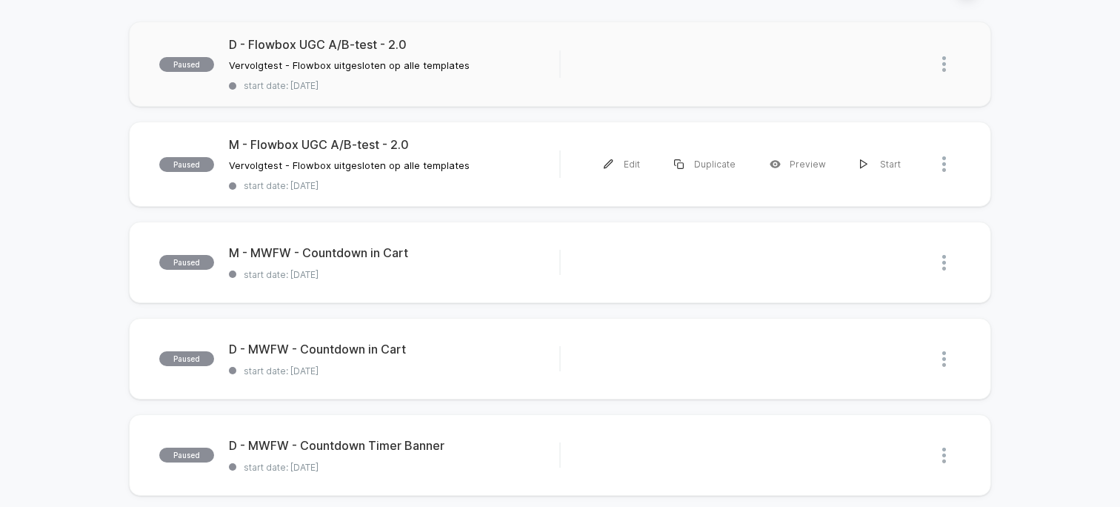
scroll to position [141, 0]
click at [357, 364] on span "start date: [DATE]" at bounding box center [394, 369] width 330 height 11
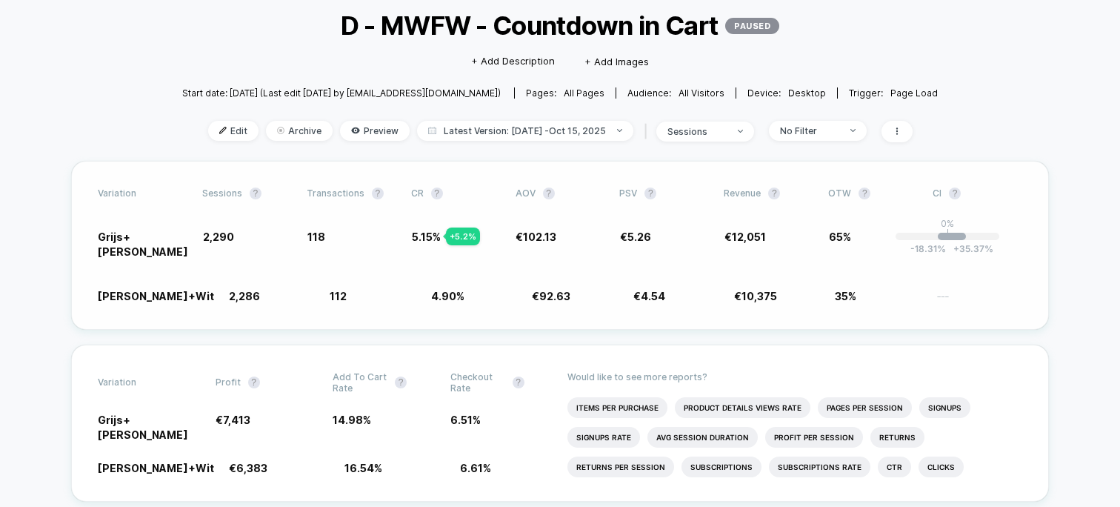
scroll to position [92, 0]
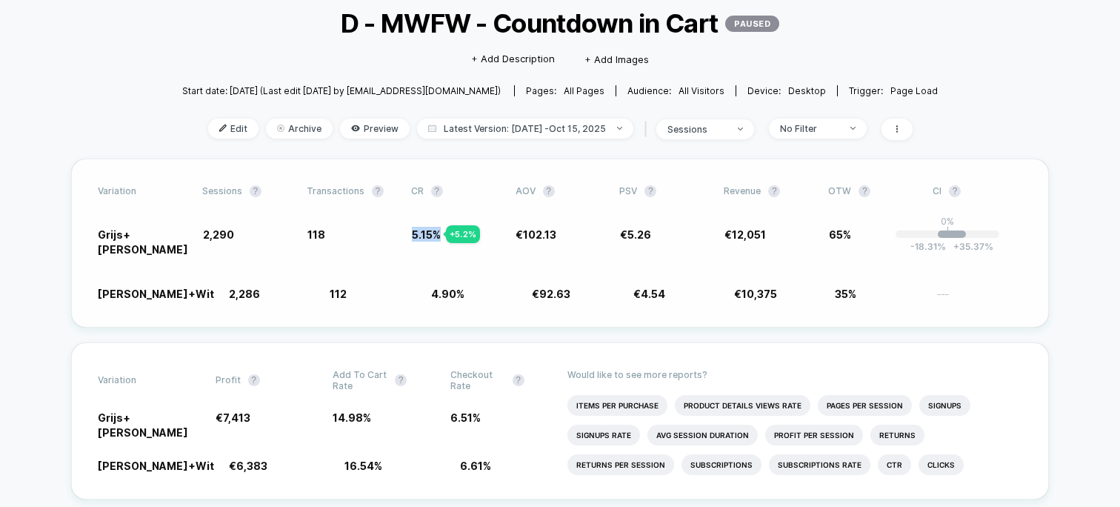
drag, startPoint x: 423, startPoint y: 234, endPoint x: 448, endPoint y: 234, distance: 25.2
click at [441, 234] on span "5.15 %" at bounding box center [426, 234] width 29 height 13
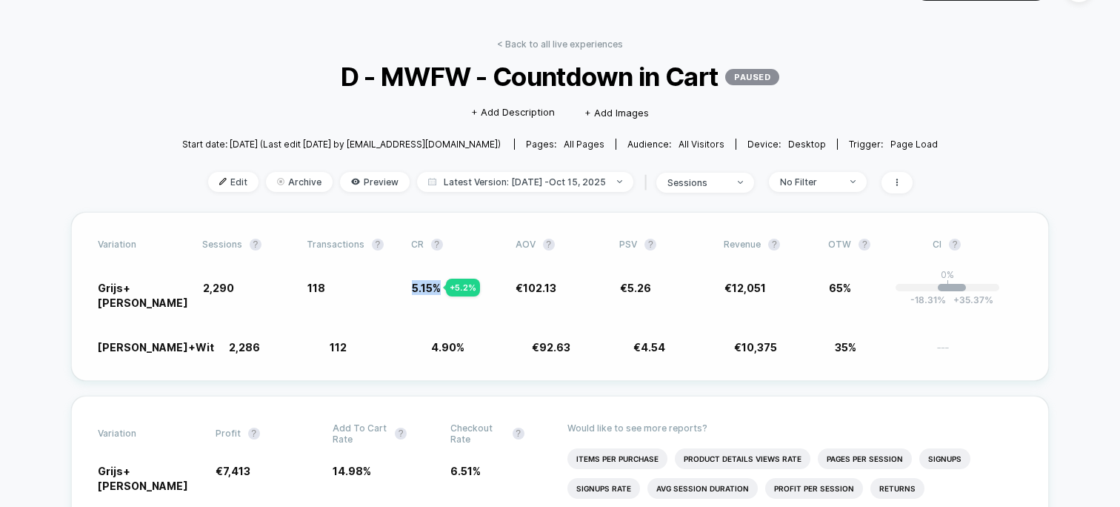
scroll to position [35, 0]
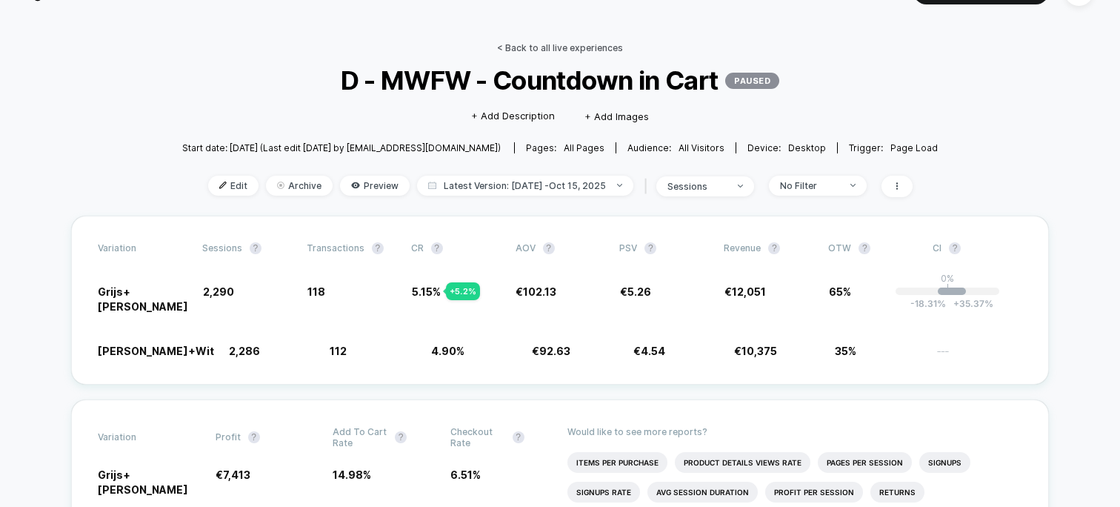
click at [583, 47] on link "< Back to all live experiences" at bounding box center [560, 47] width 126 height 11
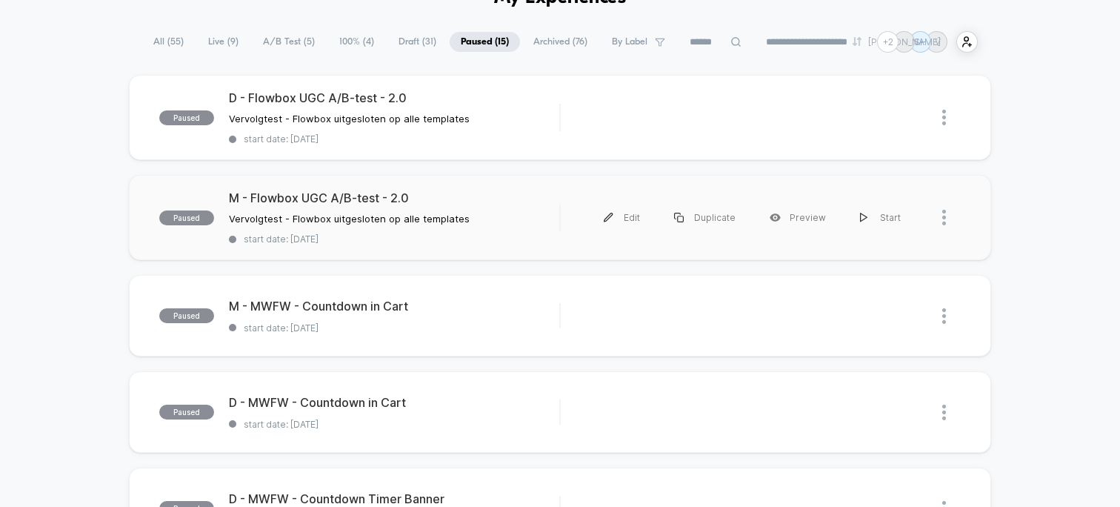
scroll to position [96, 0]
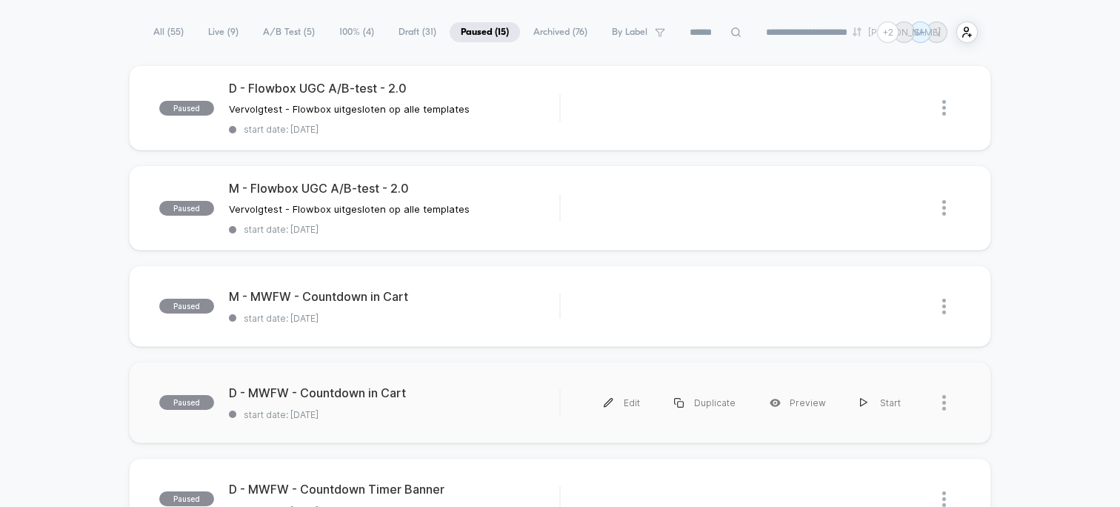
click at [401, 421] on div "paused D - MWFW - Countdown in Cart start date: [DATE] Edit Duplicate Preview S…" at bounding box center [560, 401] width 862 height 81
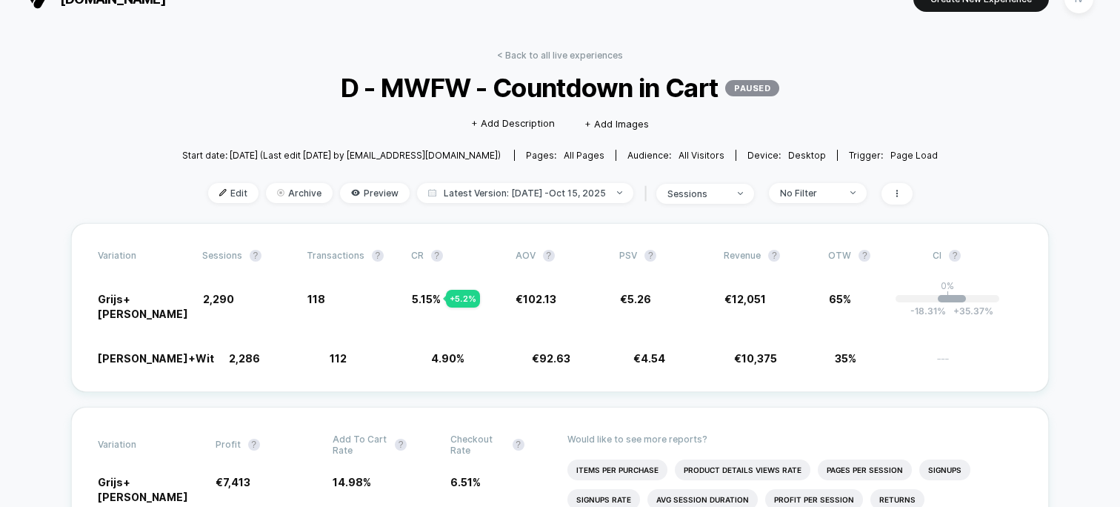
scroll to position [40, 0]
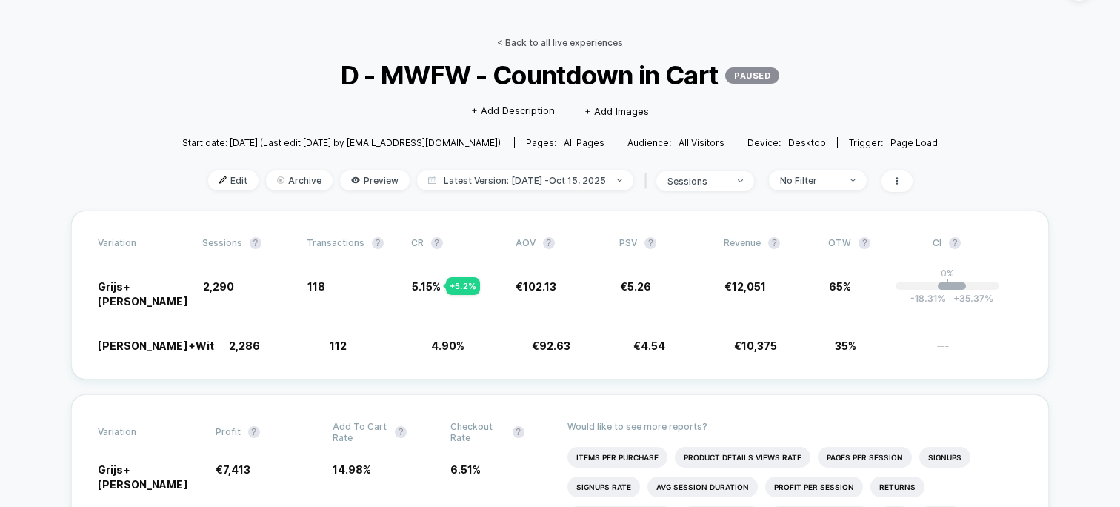
click at [551, 44] on link "< Back to all live experiences" at bounding box center [560, 42] width 126 height 11
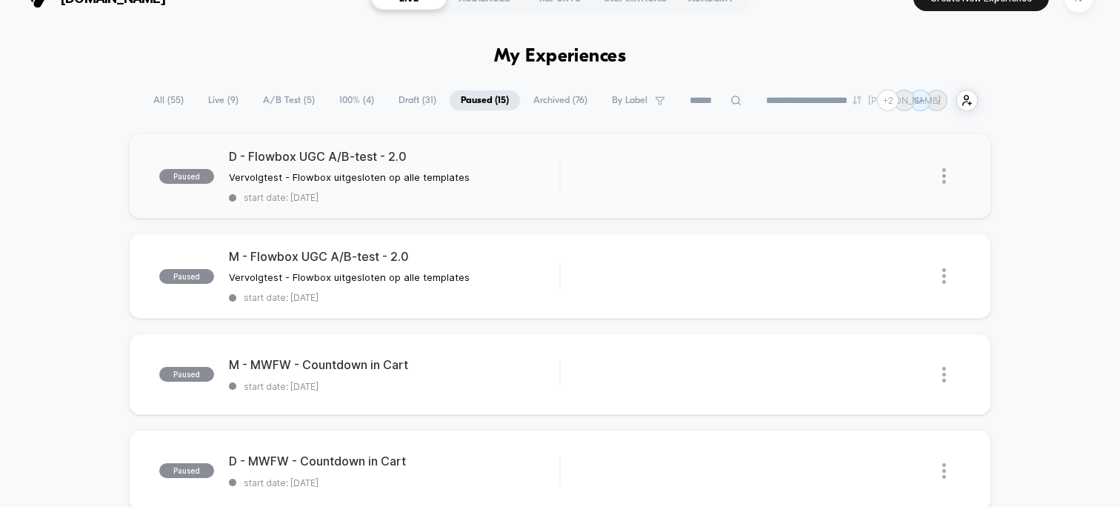
scroll to position [22, 0]
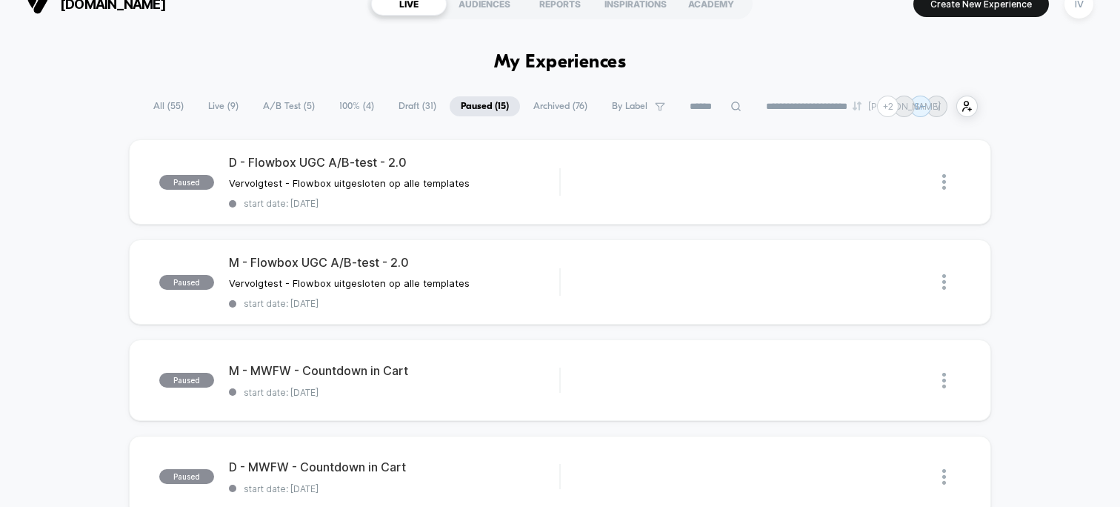
click at [286, 107] on span "A/B Test ( 5 )" at bounding box center [289, 106] width 74 height 20
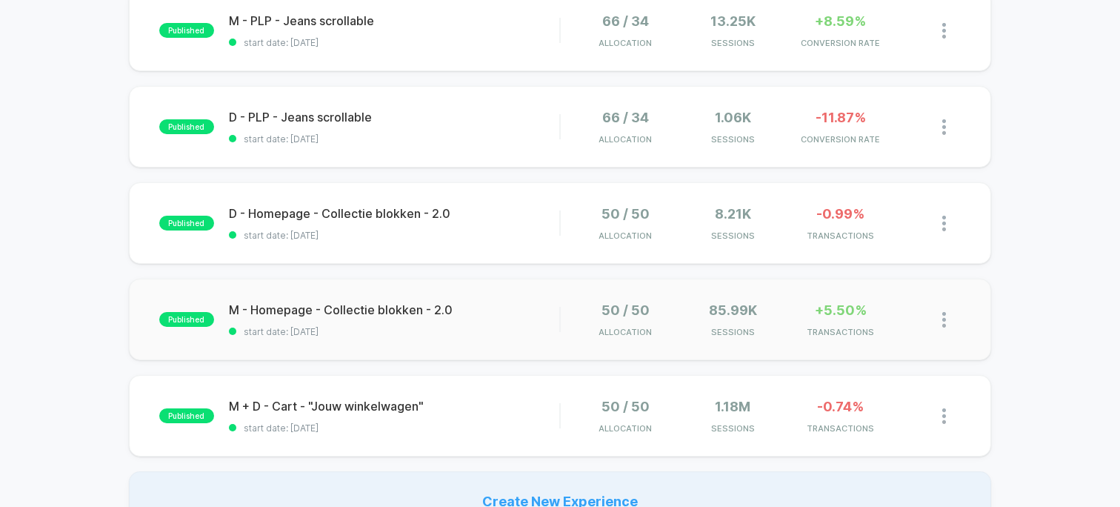
scroll to position [176, 0]
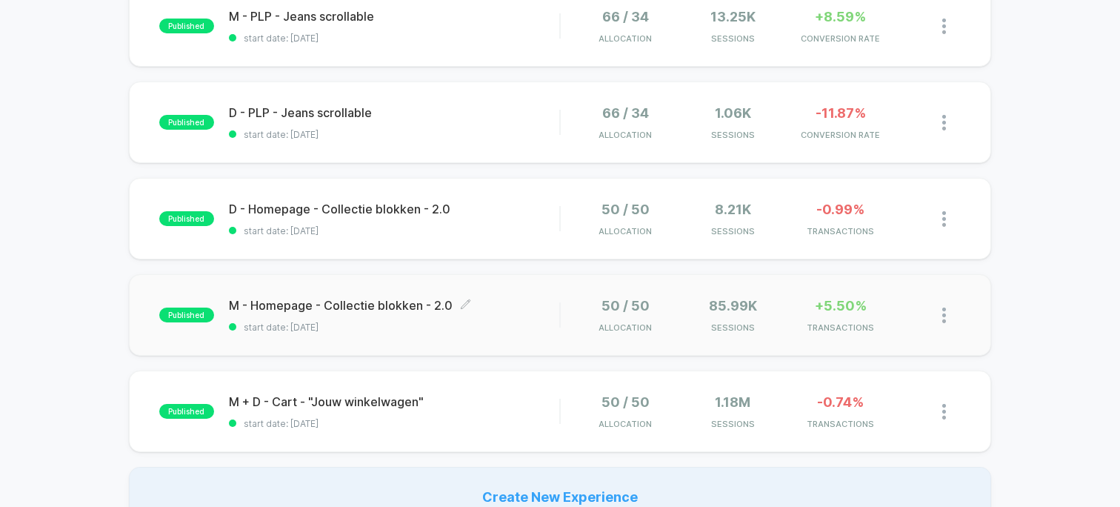
click at [384, 329] on span "start date: [DATE]" at bounding box center [394, 326] width 330 height 11
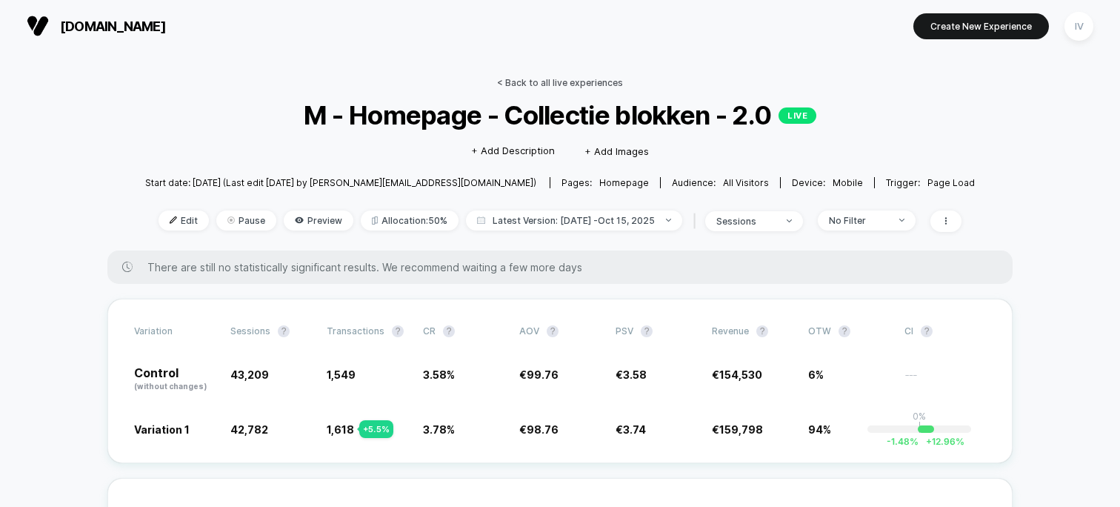
click at [539, 79] on link "< Back to all live experiences" at bounding box center [560, 82] width 126 height 11
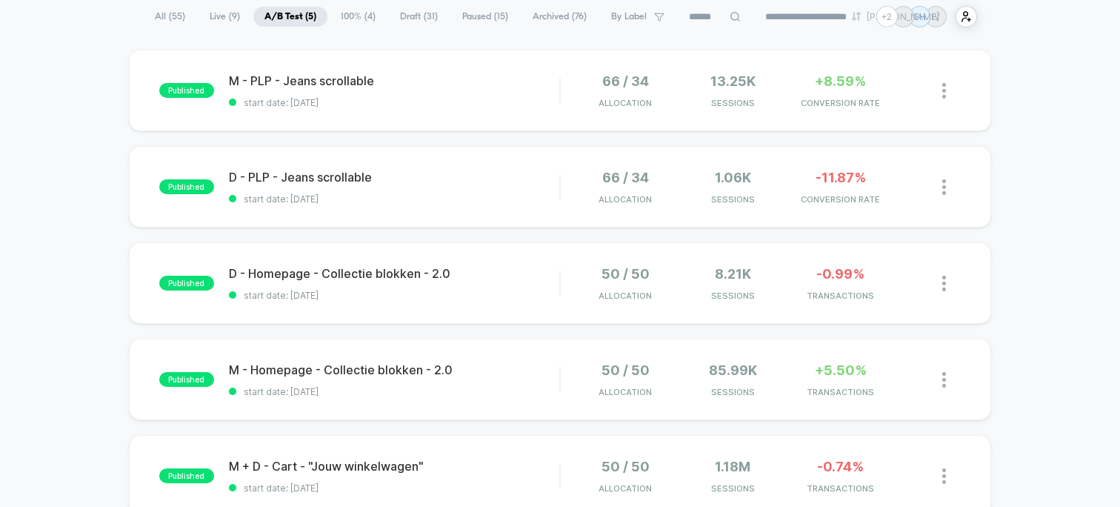
scroll to position [124, 0]
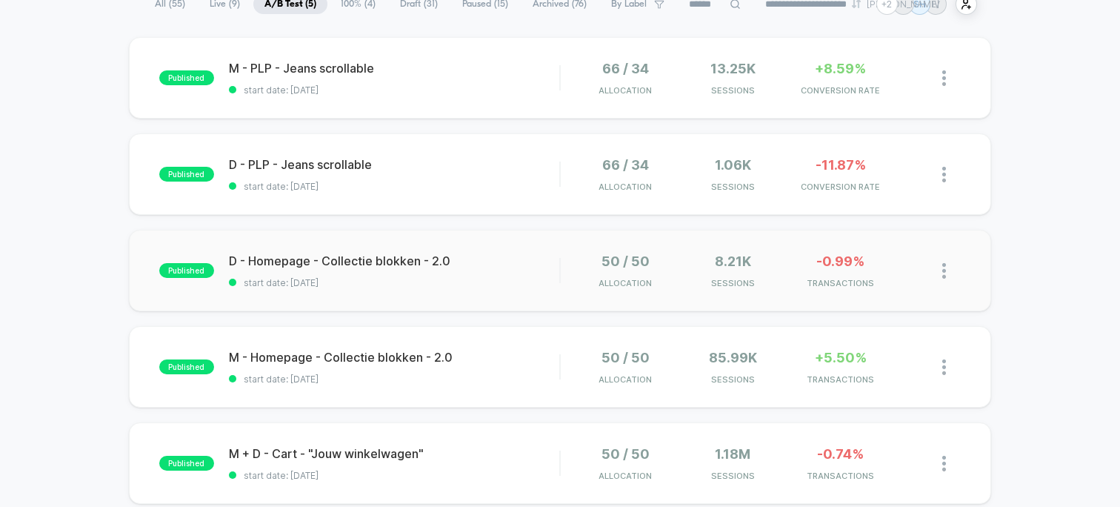
click at [464, 293] on div "published D - Homepage - Collectie blokken - 2.0 start date: [DATE] 50 / 50 All…" at bounding box center [560, 270] width 862 height 81
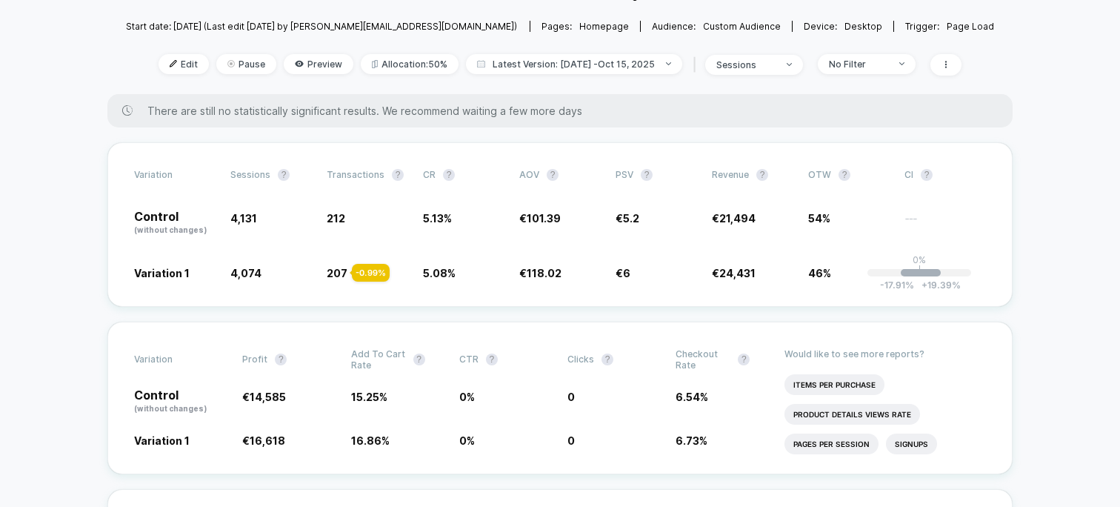
scroll to position [185, 0]
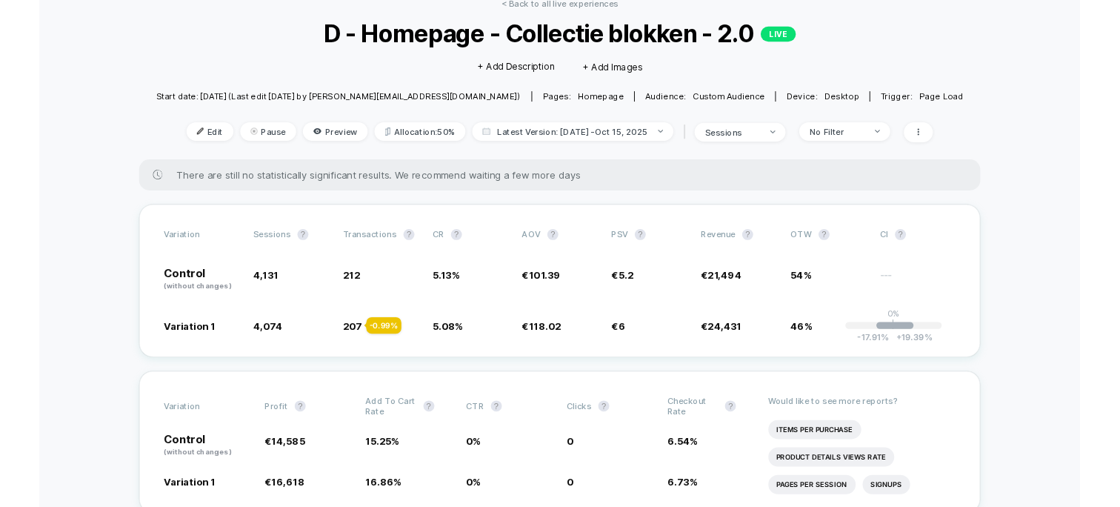
scroll to position [0, 0]
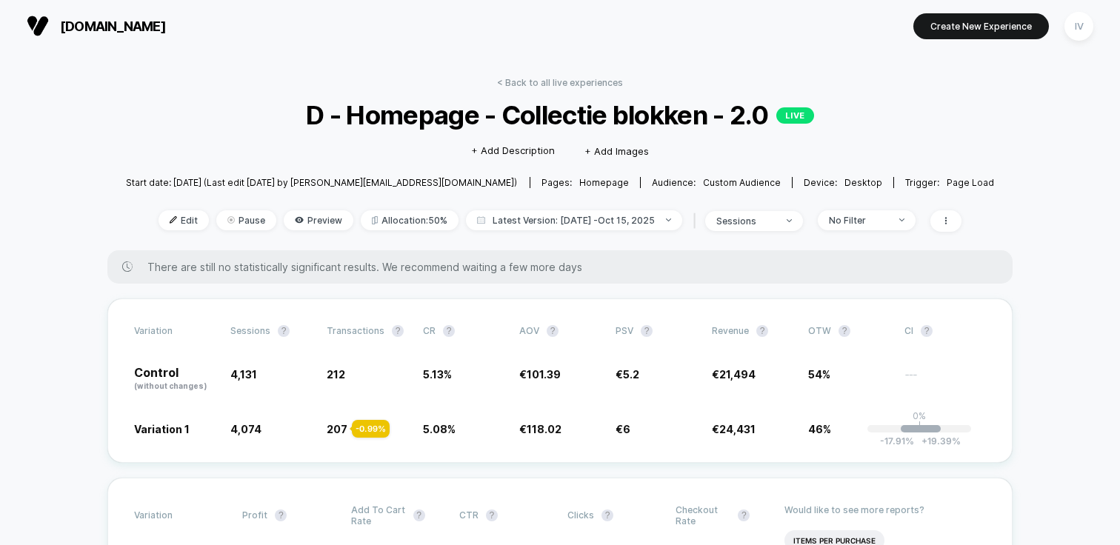
click at [544, 83] on link "< Back to all live experiences" at bounding box center [560, 82] width 126 height 11
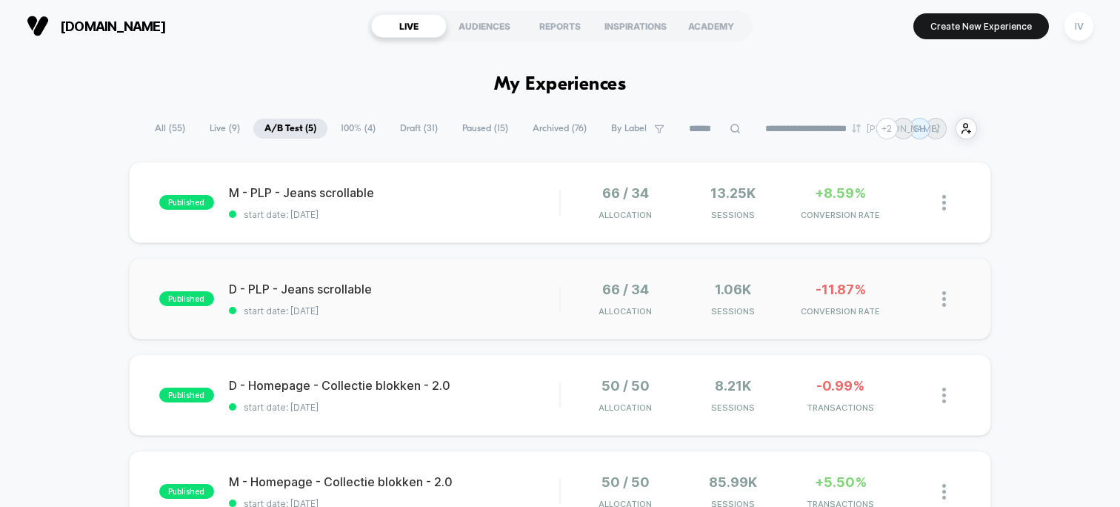
click at [420, 325] on div "published D - PLP - Jeans scrollable start date: [DATE] 66 / 34 Allocation 1.06…" at bounding box center [560, 298] width 862 height 81
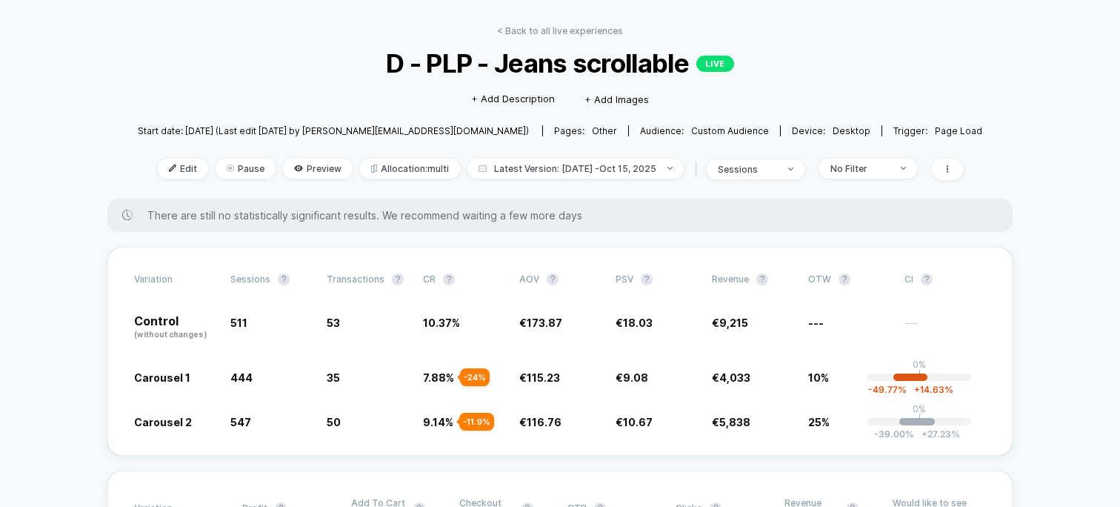
scroll to position [55, 0]
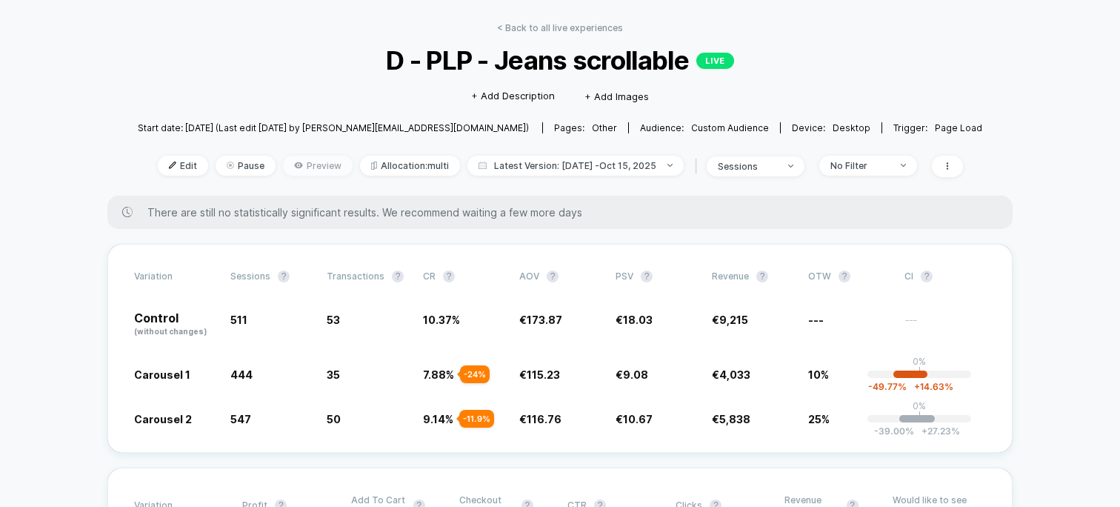
click at [323, 165] on span "Preview" at bounding box center [318, 166] width 70 height 20
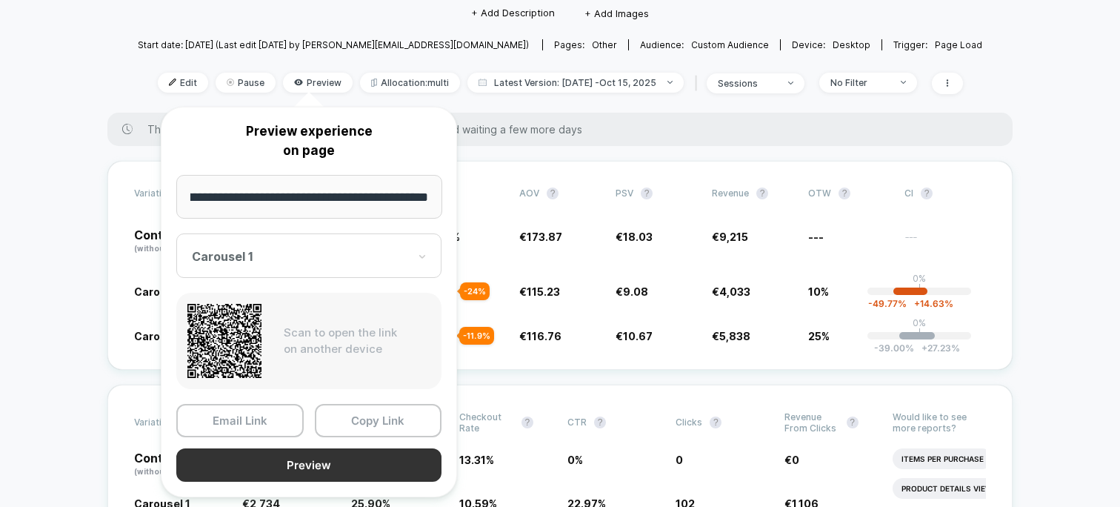
scroll to position [0, 0]
click at [361, 457] on button "Preview" at bounding box center [308, 464] width 265 height 33
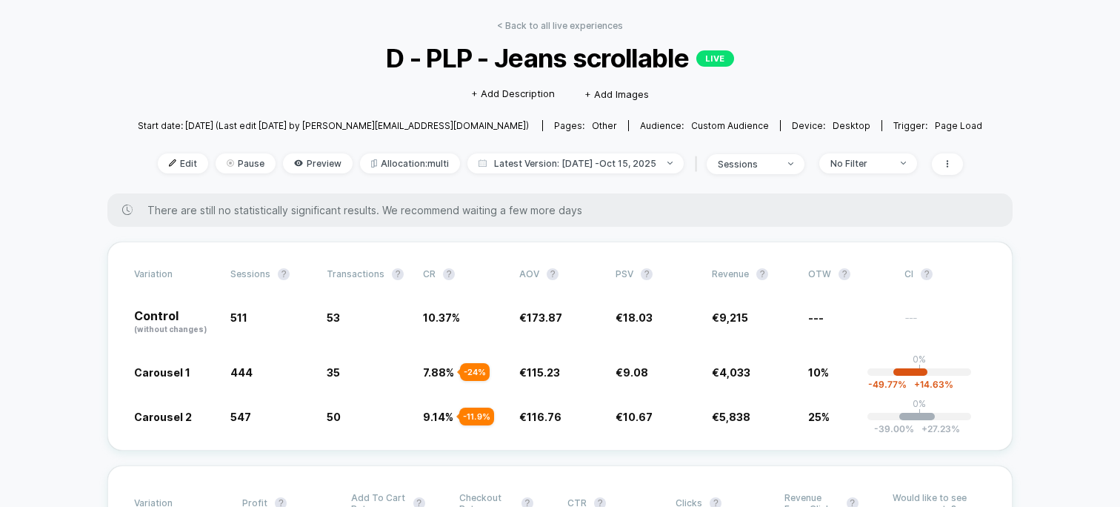
scroll to position [47, 0]
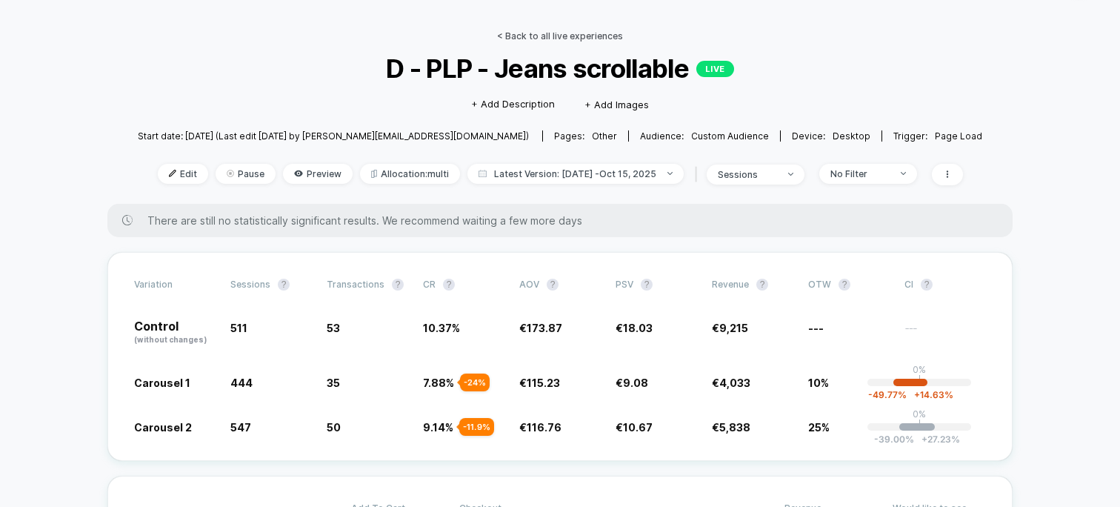
click at [575, 40] on link "< Back to all live experiences" at bounding box center [560, 35] width 126 height 11
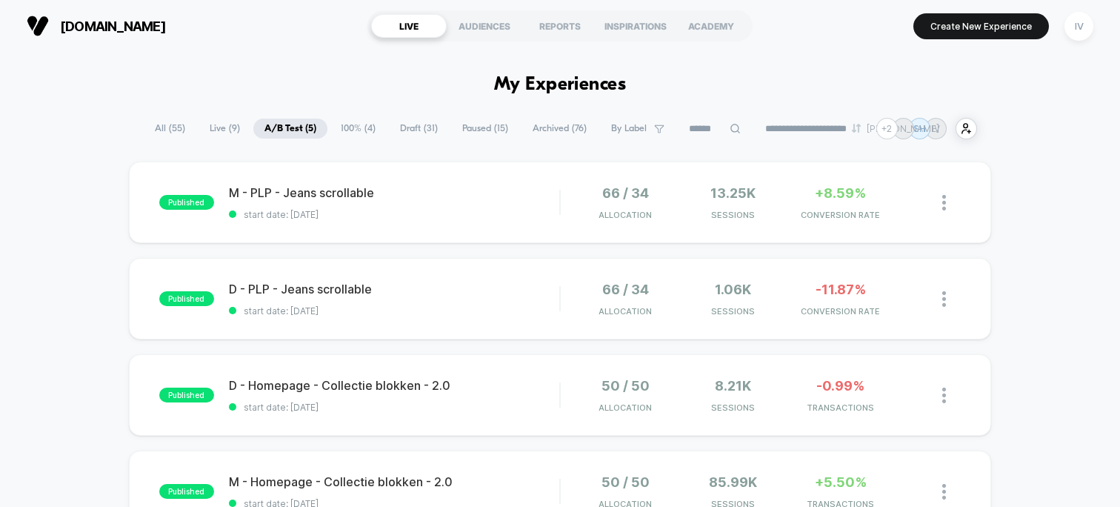
scroll to position [13, 0]
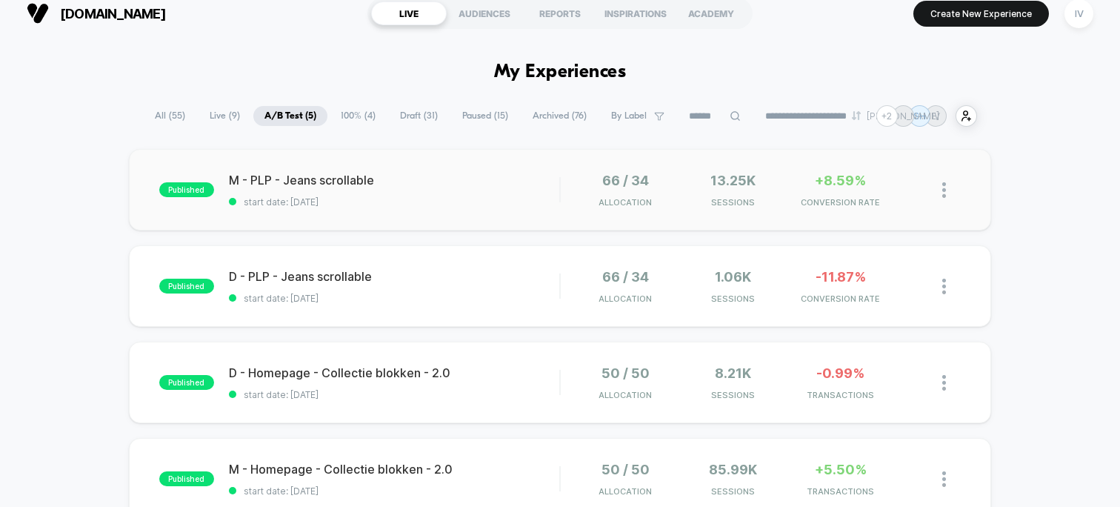
click at [434, 216] on div "published M - PLP - Jeans scrollable start date: [DATE] 66 / 34 Allocation 13.2…" at bounding box center [560, 189] width 862 height 81
